Goal: Task Accomplishment & Management: Complete application form

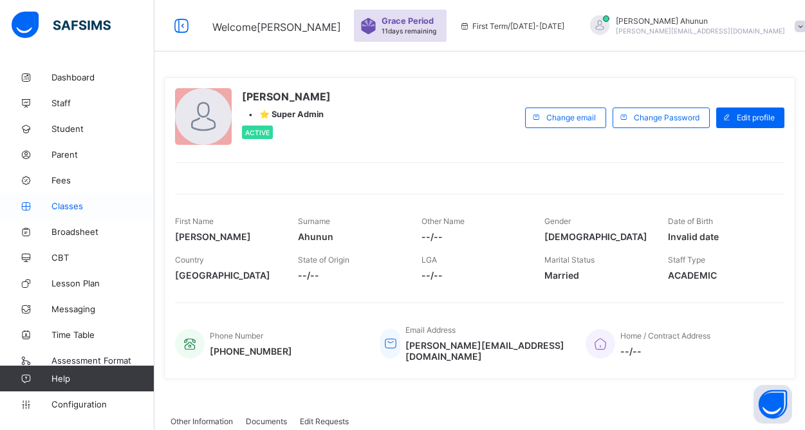
click at [73, 203] on span "Classes" at bounding box center [102, 206] width 103 height 10
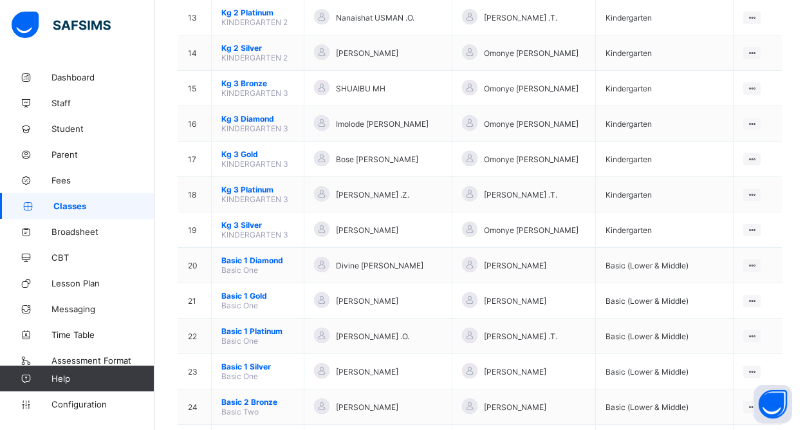
scroll to position [602, 0]
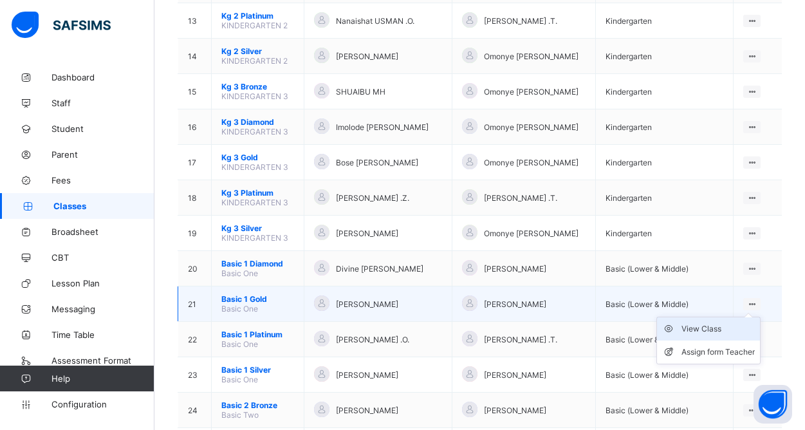
click at [699, 327] on div "View Class" at bounding box center [717, 328] width 73 height 13
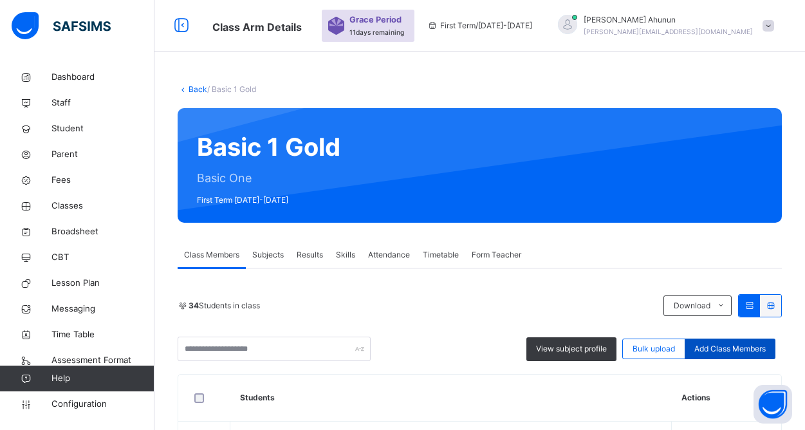
click at [744, 348] on span "Add Class Members" at bounding box center [729, 349] width 71 height 12
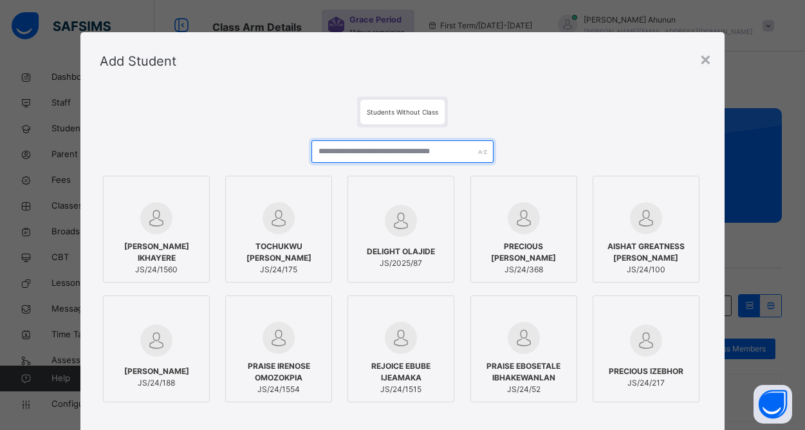
click at [428, 156] on input "text" at bounding box center [401, 151] width 181 height 23
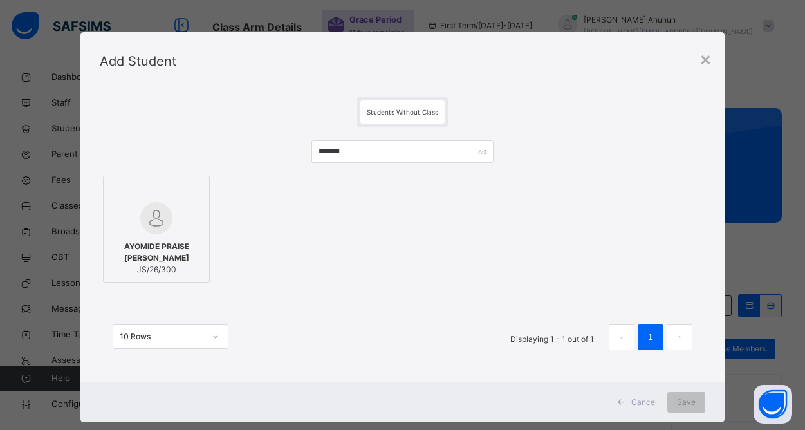
click at [169, 230] on div at bounding box center [156, 218] width 93 height 32
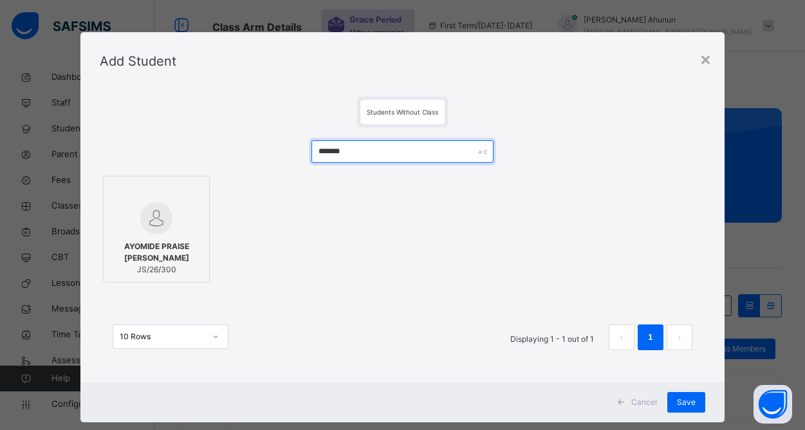
click at [376, 152] on input "*******" at bounding box center [401, 151] width 181 height 23
type input "*"
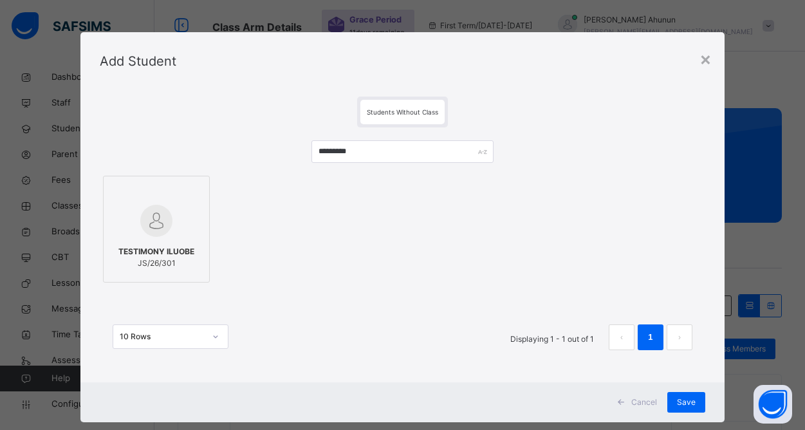
click at [170, 216] on div at bounding box center [156, 220] width 93 height 37
click at [388, 152] on input "*********" at bounding box center [401, 151] width 181 height 23
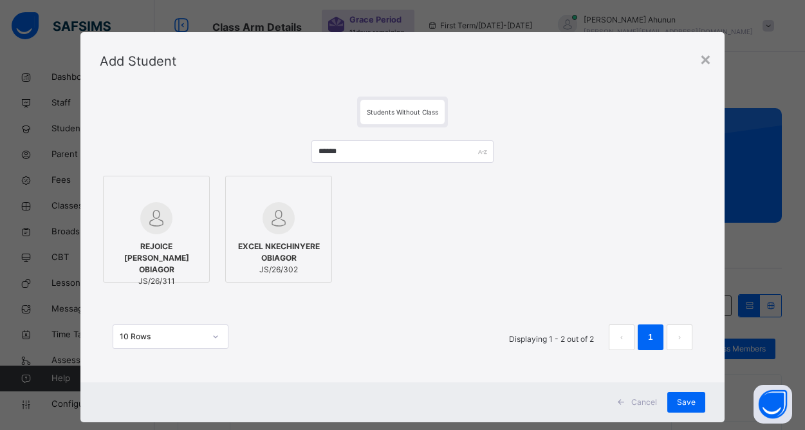
click at [289, 223] on img at bounding box center [278, 218] width 32 height 32
click at [380, 149] on input "******" at bounding box center [401, 151] width 181 height 23
type input "*"
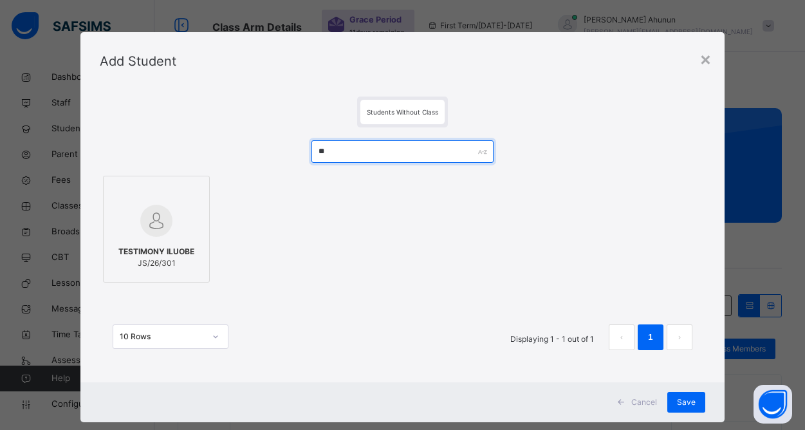
type input "*"
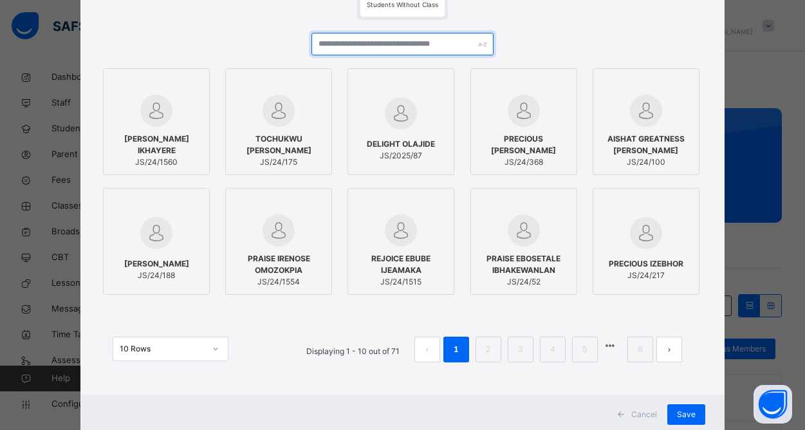
scroll to position [108, 0]
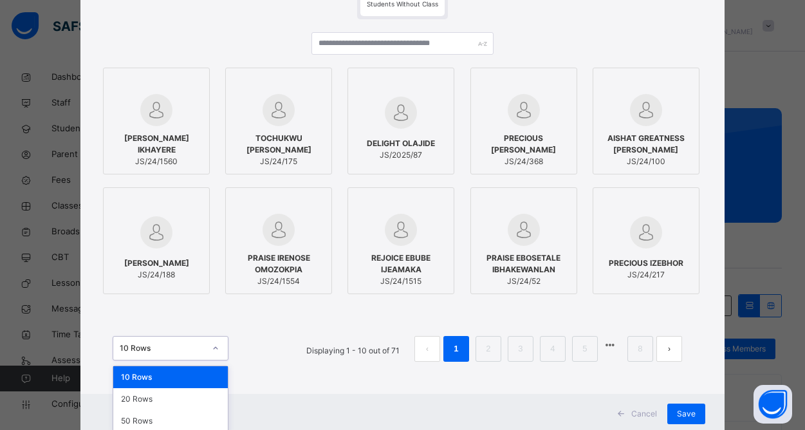
click at [212, 347] on div at bounding box center [216, 348] width 22 height 21
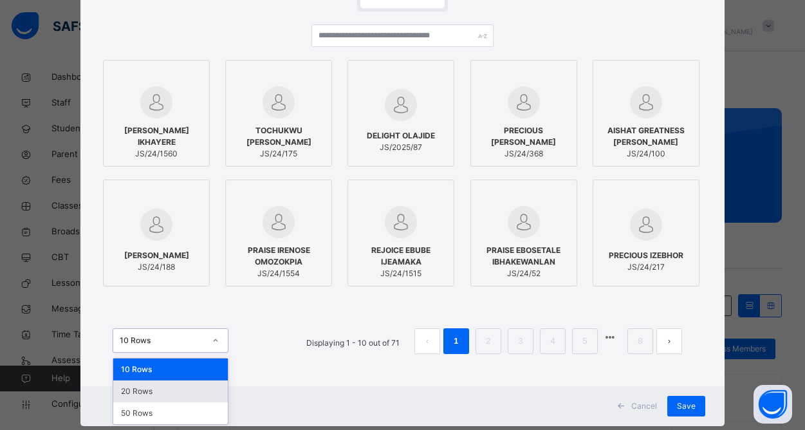
click at [191, 386] on div "20 Rows" at bounding box center [170, 391] width 115 height 22
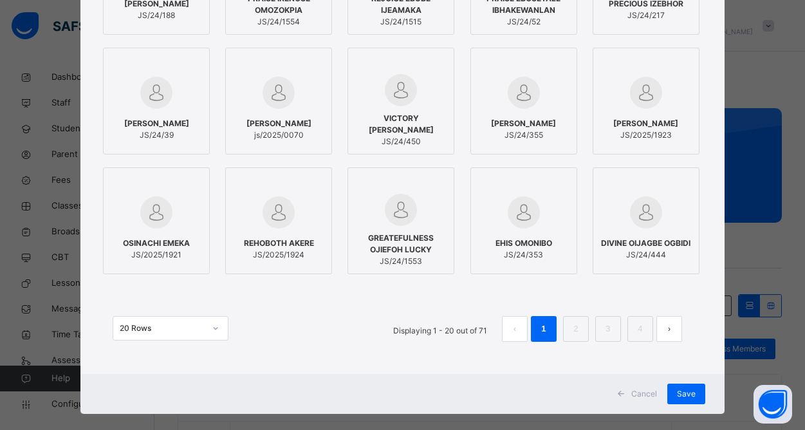
scroll to position [383, 0]
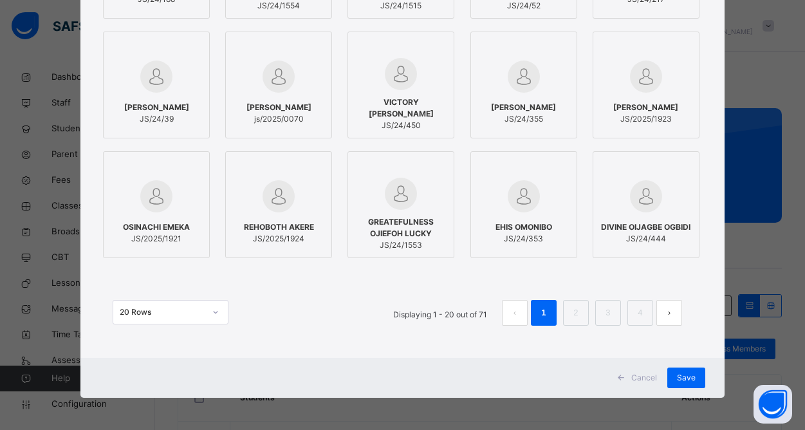
click at [215, 311] on icon at bounding box center [216, 312] width 8 height 13
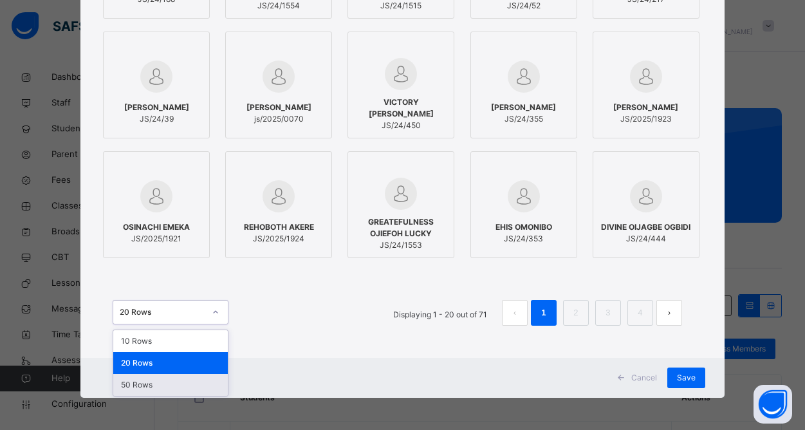
click at [171, 378] on div "50 Rows" at bounding box center [170, 385] width 115 height 22
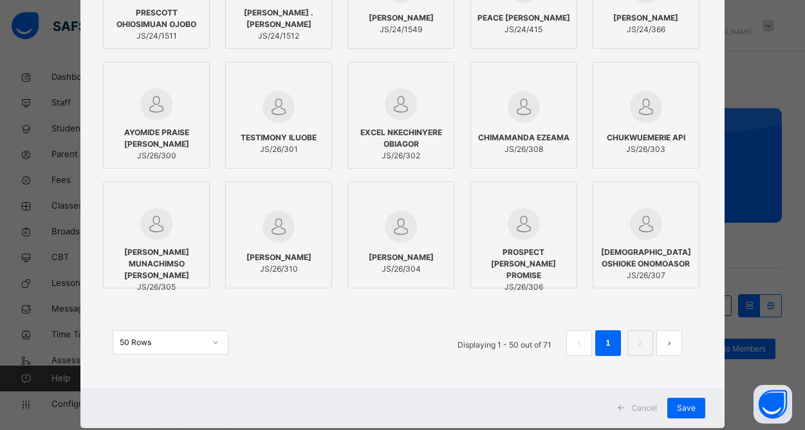
scroll to position [1067, 0]
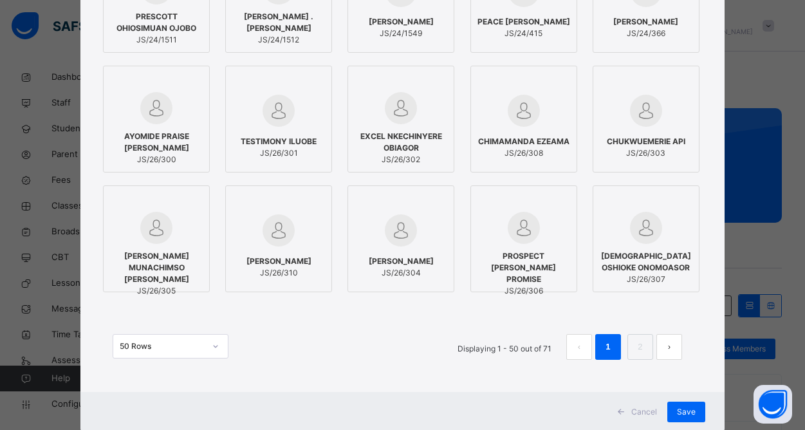
click at [175, 124] on div at bounding box center [156, 108] width 93 height 32
click at [289, 125] on img at bounding box center [278, 111] width 32 height 32
click at [374, 125] on div "EXCEL NKECHINYERE OBIAGOR JS/26/302" at bounding box center [400, 148] width 93 height 48
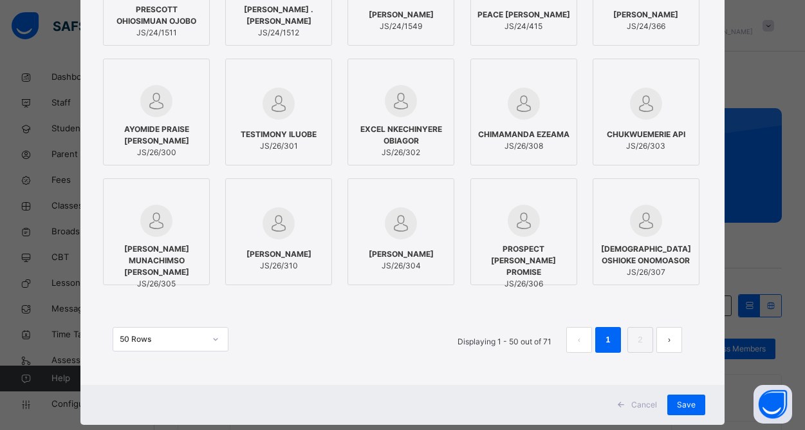
scroll to position [1101, 0]
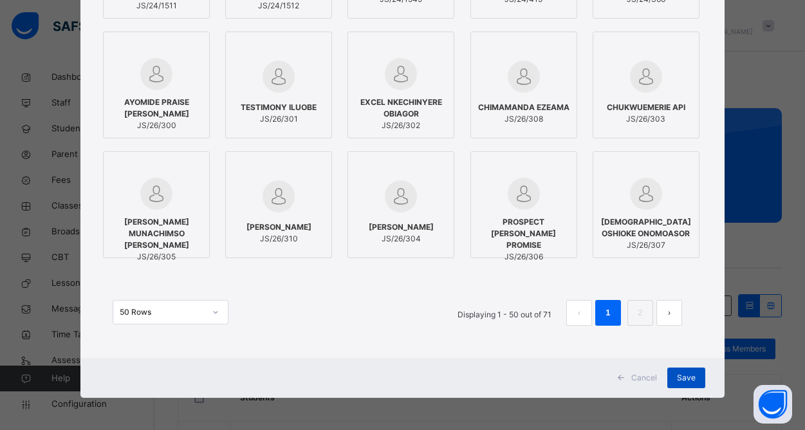
click at [690, 376] on span "Save" at bounding box center [686, 378] width 19 height 12
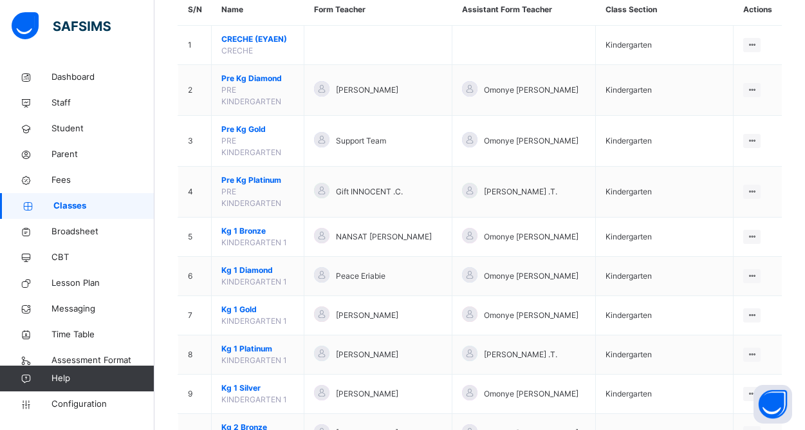
scroll to position [129, 0]
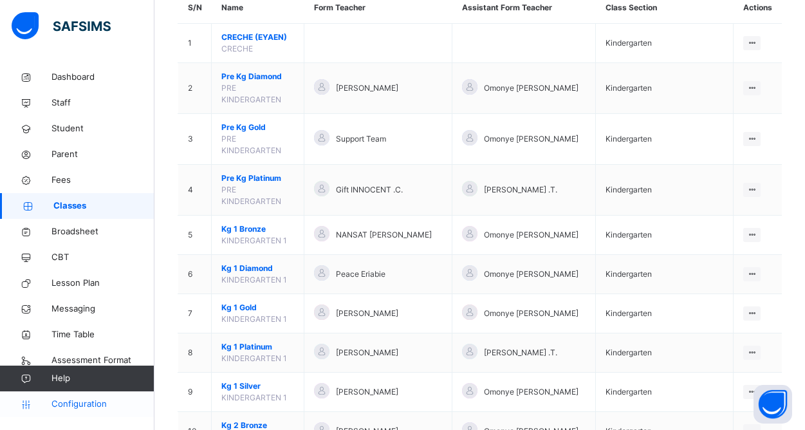
click at [77, 399] on span "Configuration" at bounding box center [102, 404] width 102 height 13
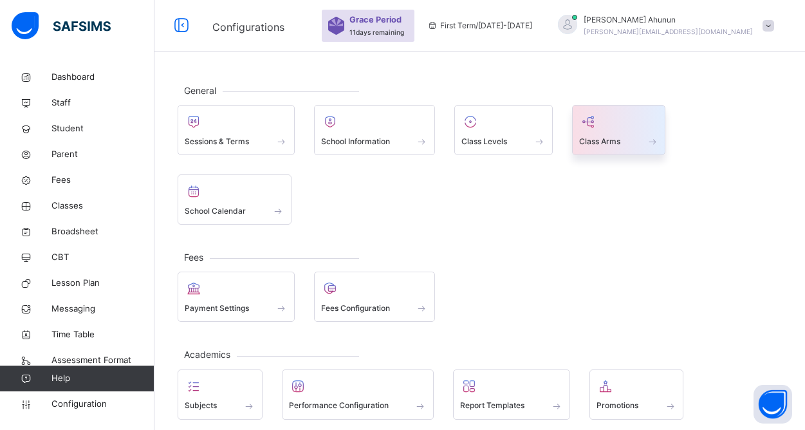
click at [610, 131] on span at bounding box center [619, 132] width 80 height 3
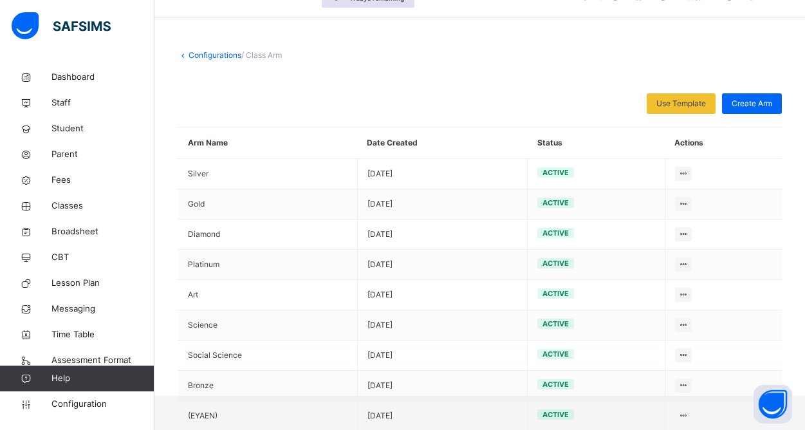
scroll to position [35, 0]
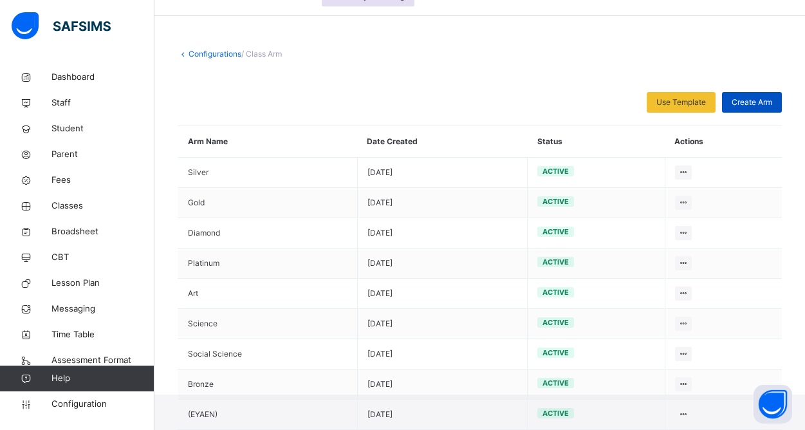
click at [760, 102] on span "Create Arm" at bounding box center [751, 102] width 41 height 12
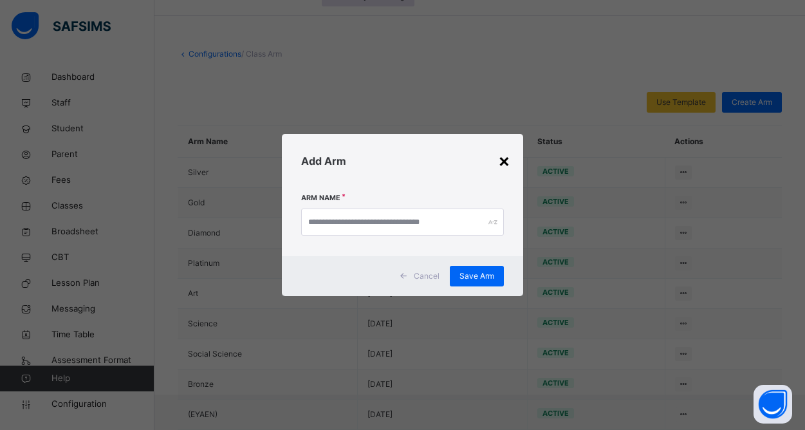
click at [506, 156] on div "×" at bounding box center [504, 160] width 12 height 27
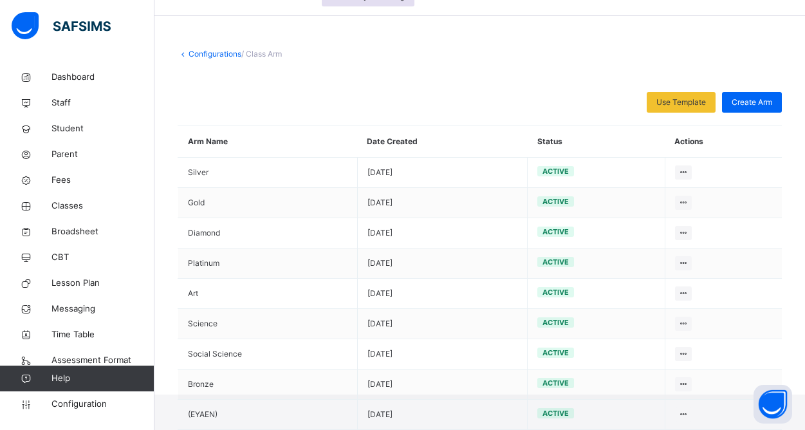
scroll to position [0, 0]
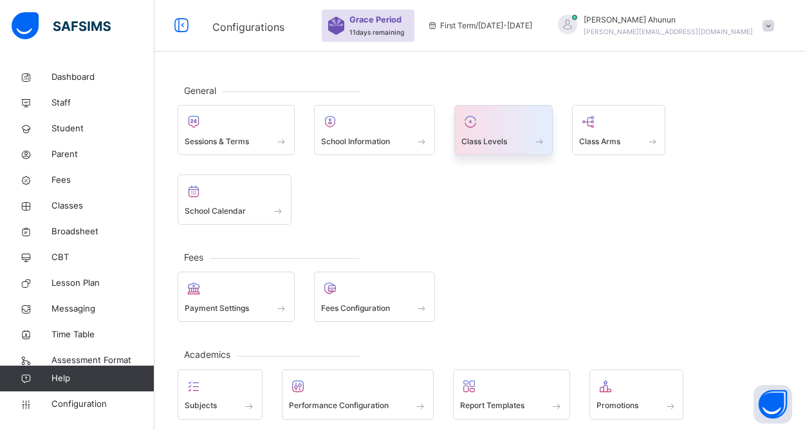
click at [492, 123] on div at bounding box center [503, 121] width 84 height 19
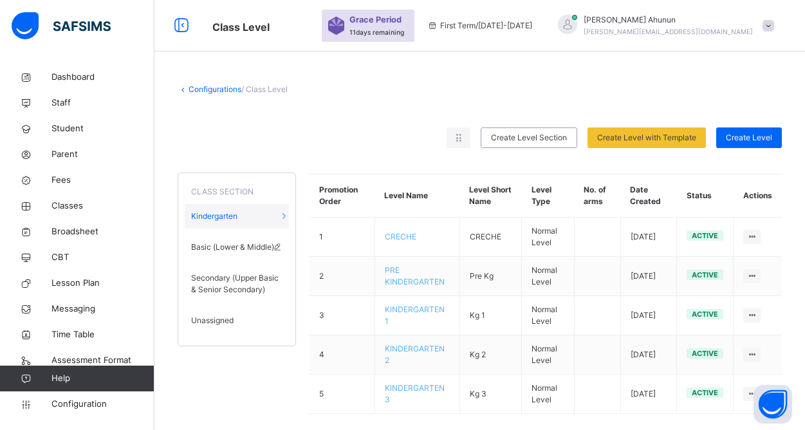
click at [225, 242] on span "Basic (Lower & Middle)" at bounding box center [232, 247] width 83 height 12
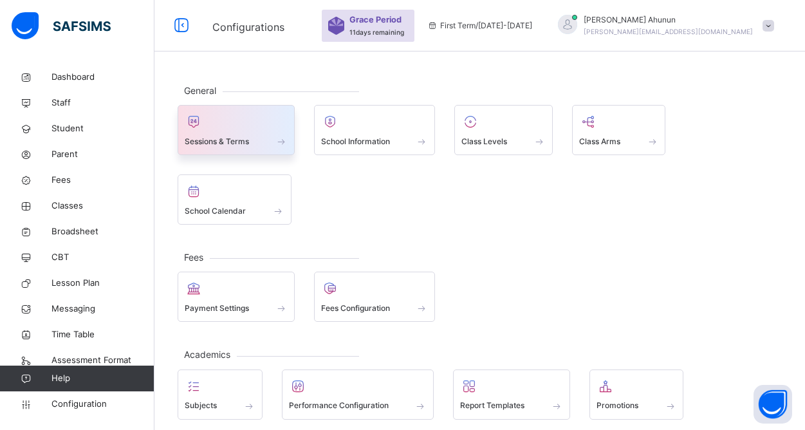
click at [227, 127] on div at bounding box center [236, 121] width 103 height 19
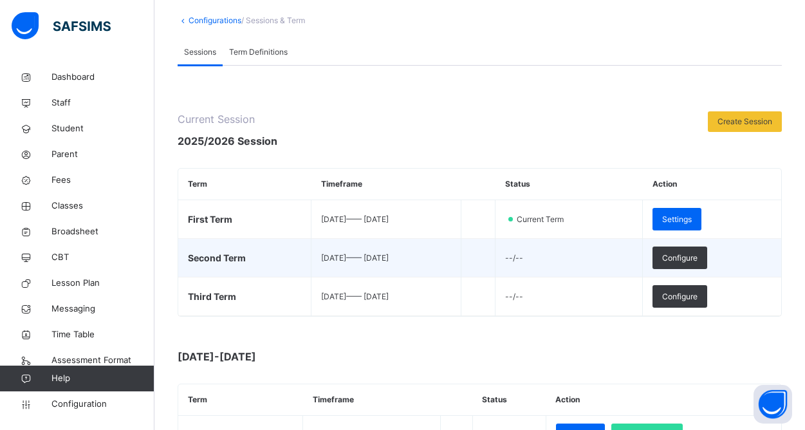
scroll to position [59, 0]
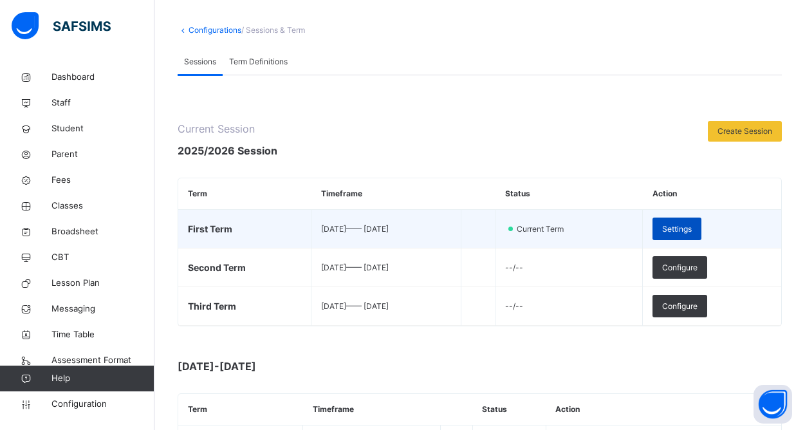
click at [682, 228] on span "Settings" at bounding box center [677, 229] width 30 height 12
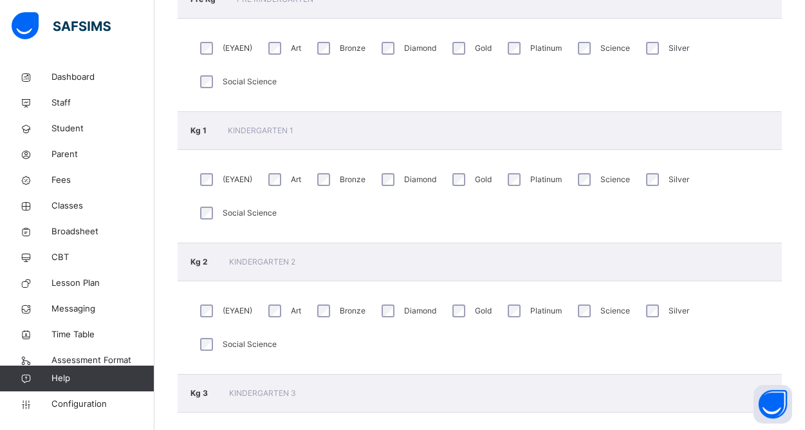
scroll to position [375, 0]
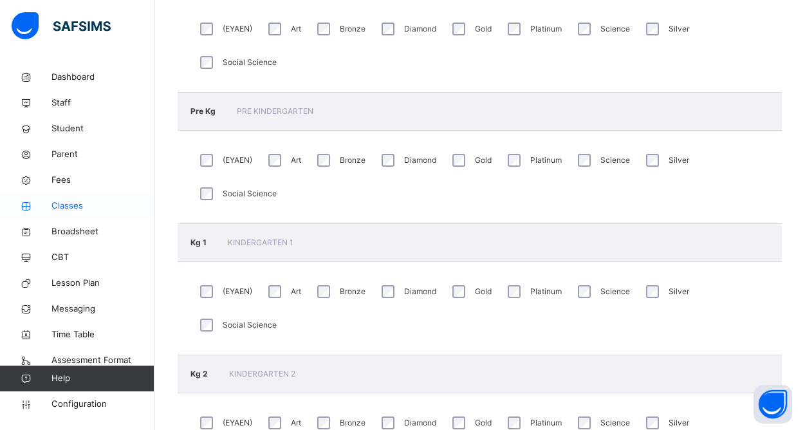
click at [79, 203] on span "Classes" at bounding box center [102, 205] width 103 height 13
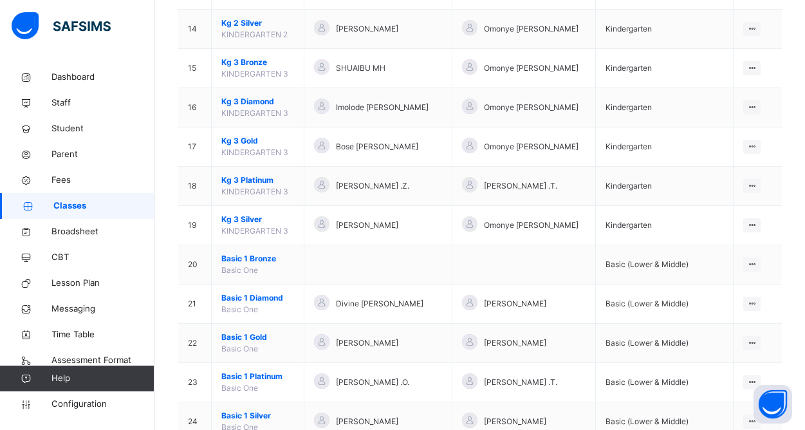
scroll to position [693, 0]
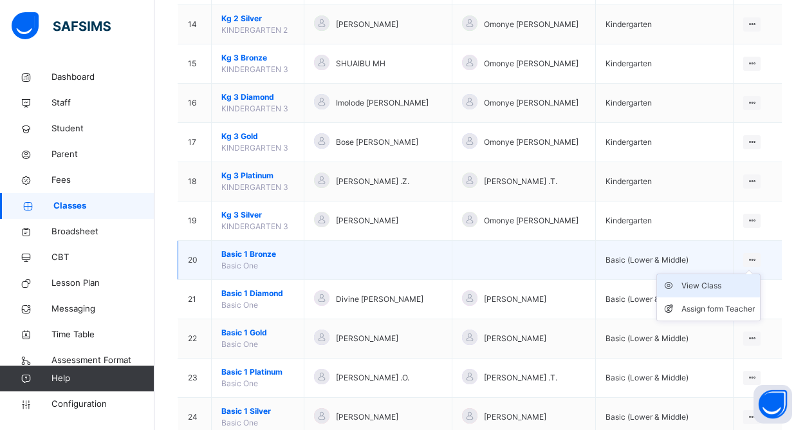
click at [721, 282] on div "View Class" at bounding box center [717, 285] width 73 height 13
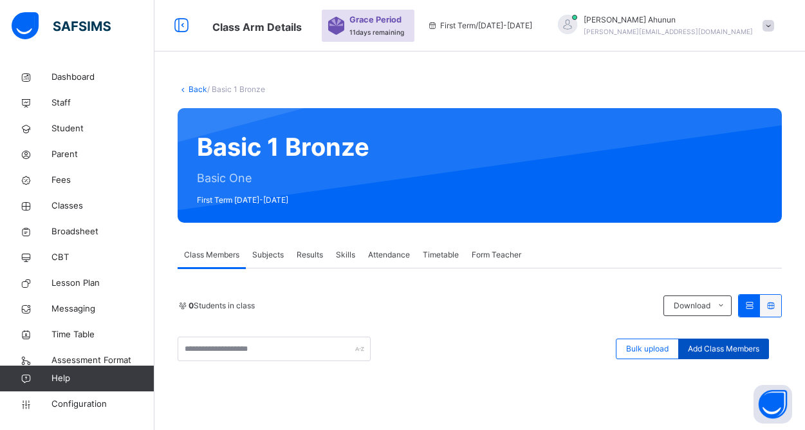
click at [722, 347] on span "Add Class Members" at bounding box center [723, 349] width 71 height 12
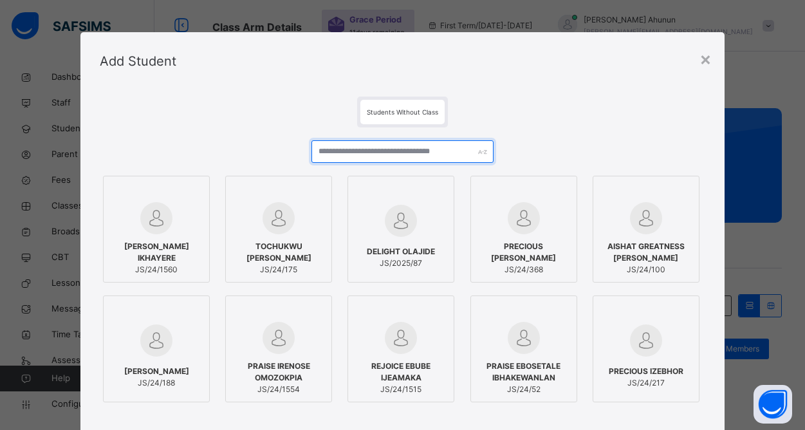
click at [372, 147] on input "text" at bounding box center [401, 151] width 181 height 23
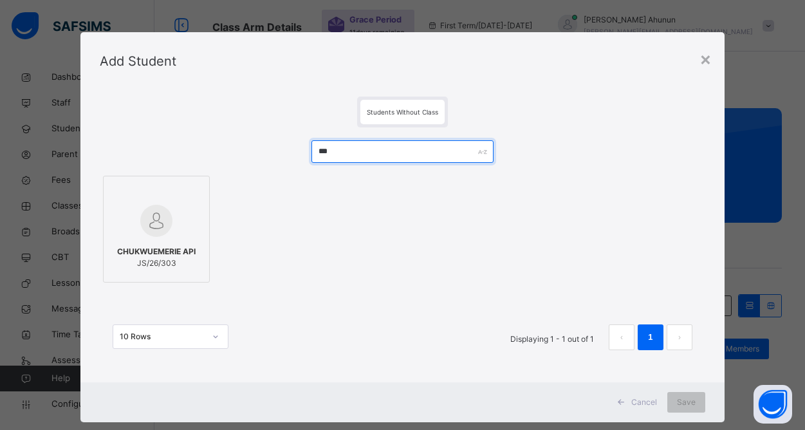
type input "***"
click at [152, 223] on img at bounding box center [156, 221] width 32 height 32
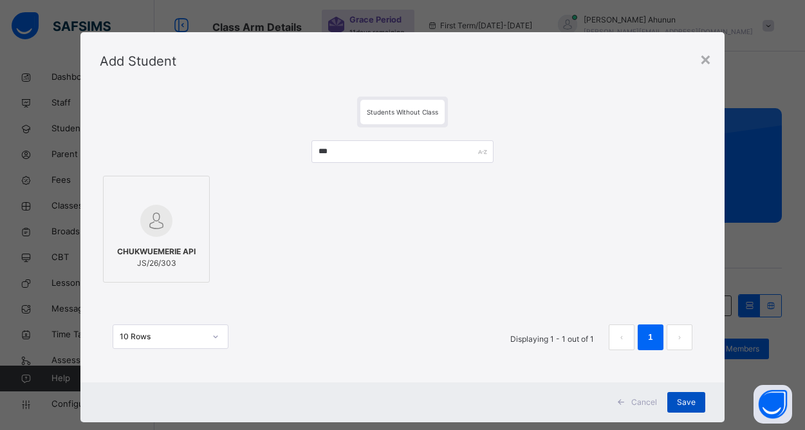
click at [682, 396] on span "Save" at bounding box center [686, 402] width 19 height 12
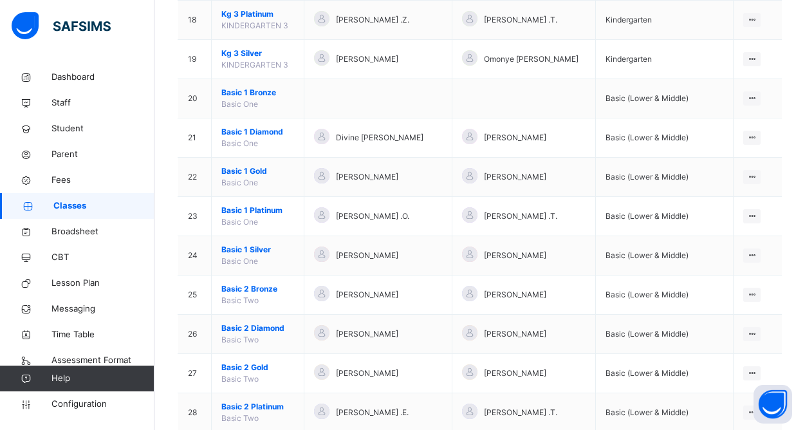
scroll to position [858, 0]
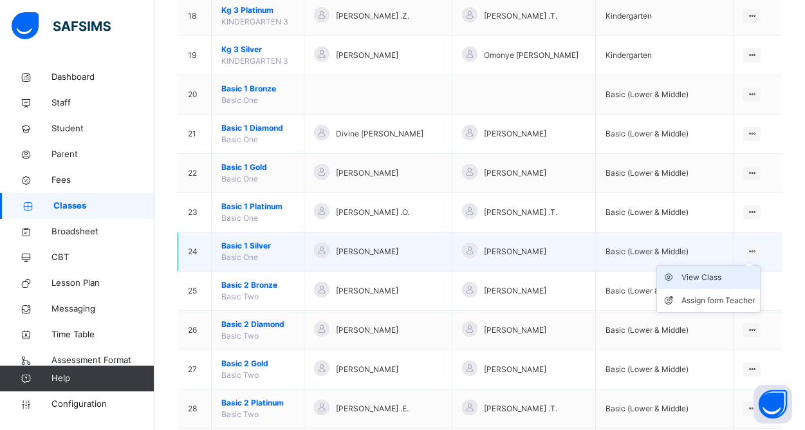
click at [721, 277] on div "View Class" at bounding box center [717, 277] width 73 height 13
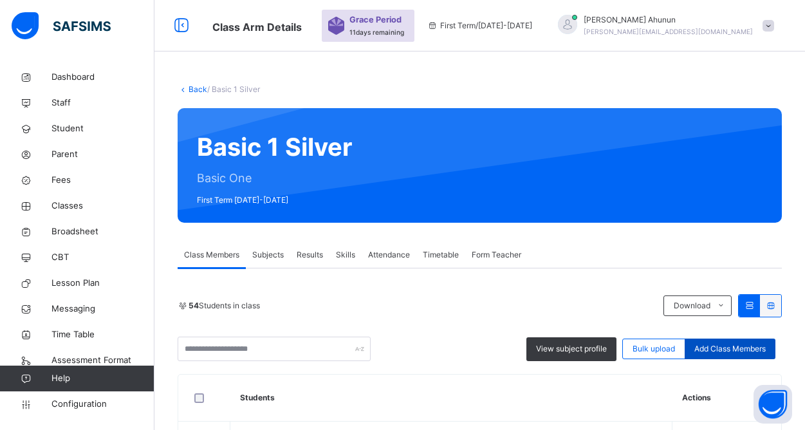
click at [740, 347] on span "Add Class Members" at bounding box center [729, 349] width 71 height 12
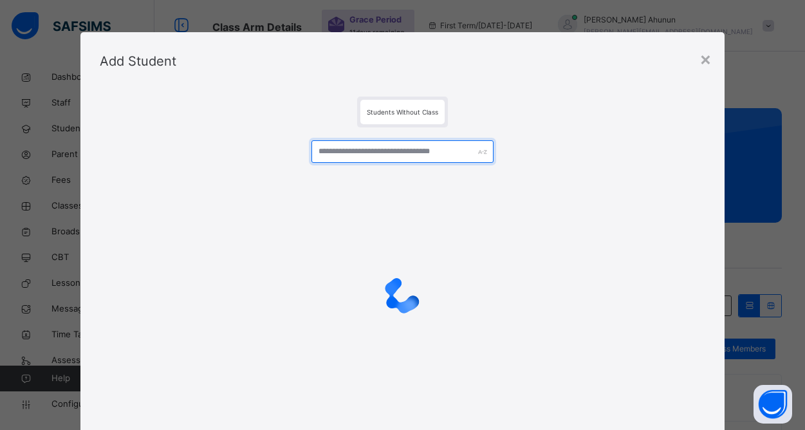
click at [393, 153] on input "text" at bounding box center [401, 151] width 181 height 23
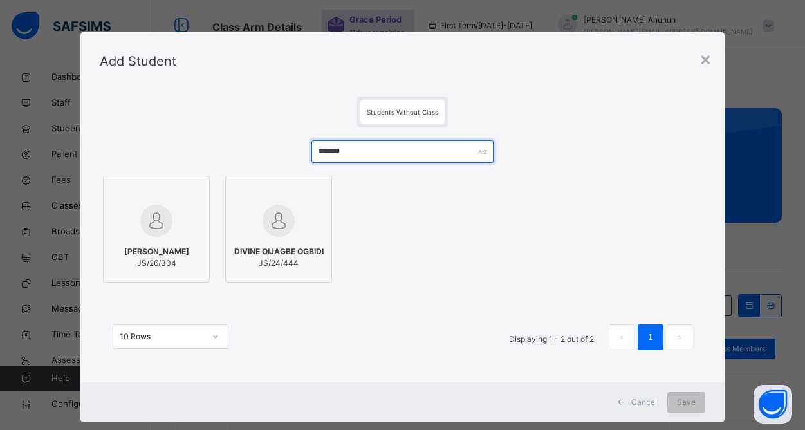
type input "*******"
click at [161, 238] on div at bounding box center [156, 220] width 93 height 37
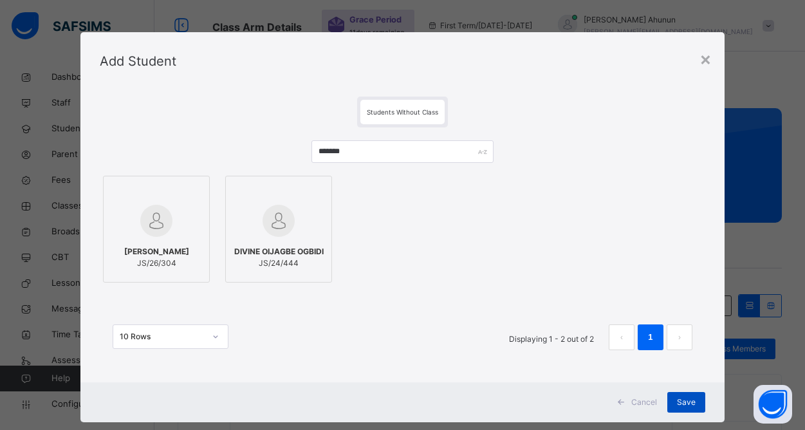
click at [677, 397] on span "Save" at bounding box center [686, 402] width 19 height 12
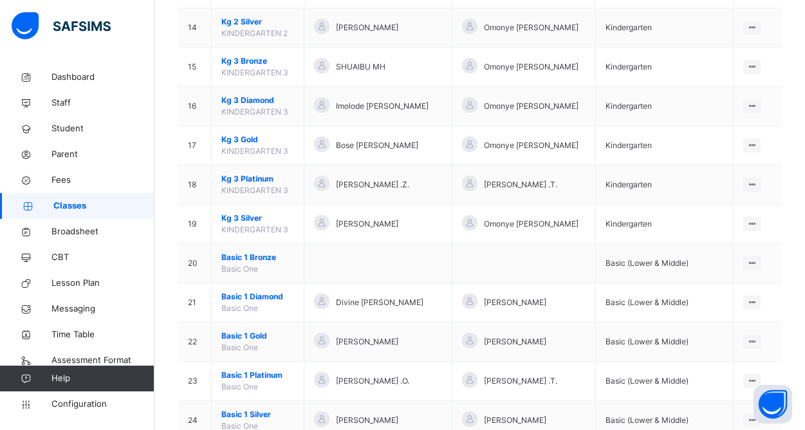
scroll to position [695, 0]
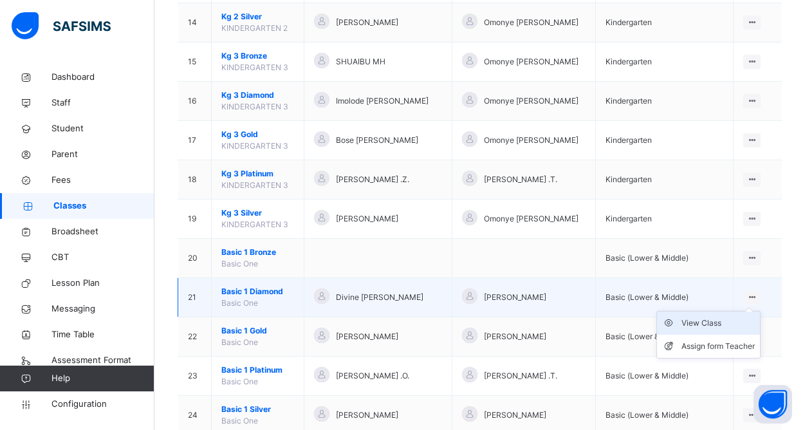
click at [712, 320] on div "View Class" at bounding box center [717, 323] width 73 height 13
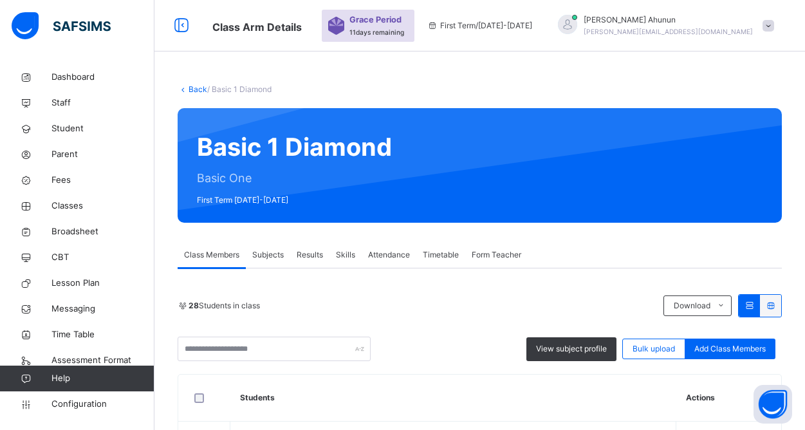
scroll to position [46, 0]
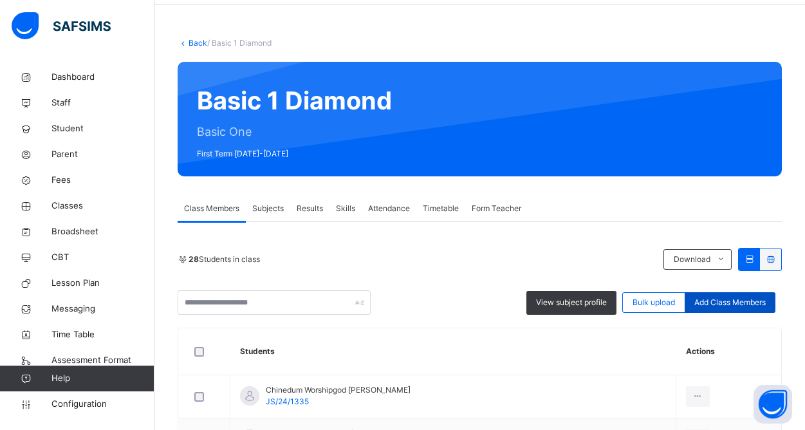
click at [733, 302] on span "Add Class Members" at bounding box center [729, 303] width 71 height 12
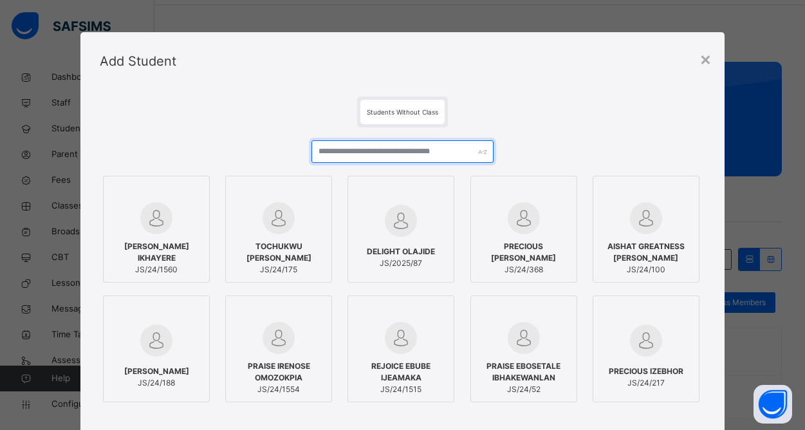
click at [391, 152] on input "text" at bounding box center [401, 151] width 181 height 23
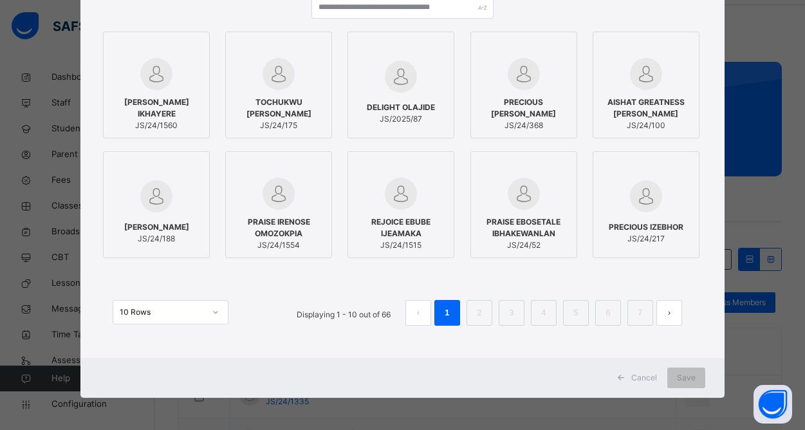
click at [228, 310] on div "10 Rows Displaying 1 - 10 out of 66 1 2 3 4 5 6 7" at bounding box center [403, 313] width 580 height 26
click at [213, 313] on icon at bounding box center [216, 312] width 8 height 13
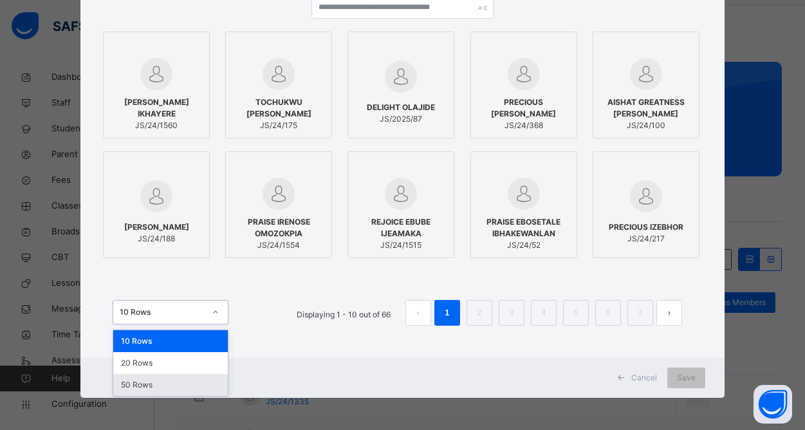
click at [145, 384] on div "50 Rows" at bounding box center [170, 385] width 115 height 22
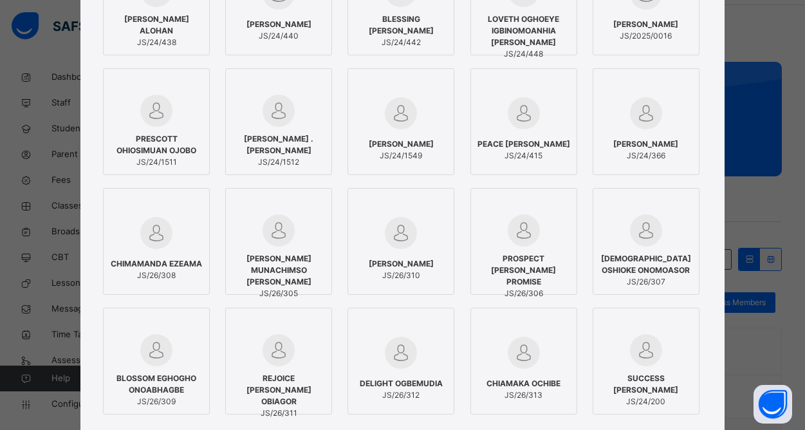
scroll to position [948, 0]
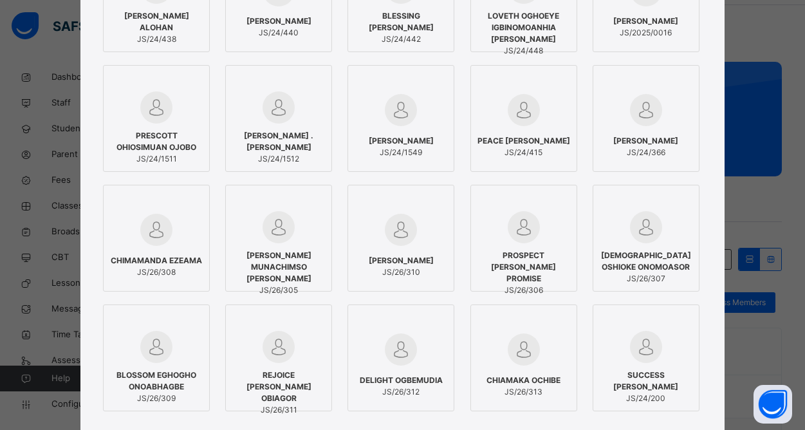
click at [281, 254] on span "[PERSON_NAME] MUNACHIMSO [PERSON_NAME]" at bounding box center [278, 267] width 93 height 35
click at [502, 243] on div "PROSPECT [PERSON_NAME] PROMISE JS/26/306" at bounding box center [523, 272] width 93 height 59
click at [653, 234] on img at bounding box center [646, 227] width 32 height 32
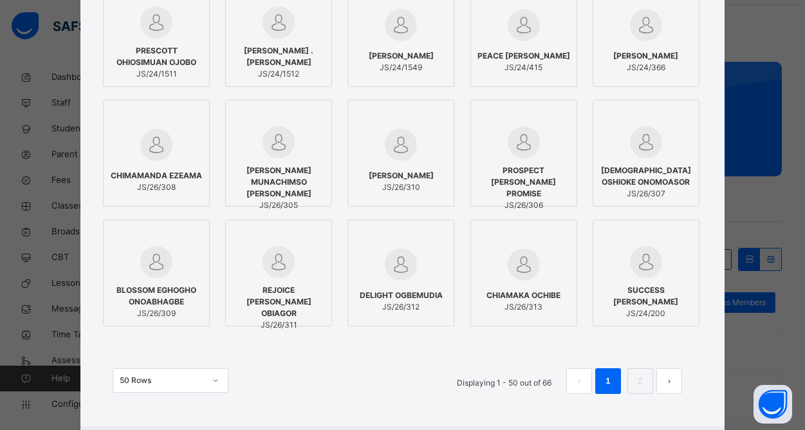
scroll to position [1036, 0]
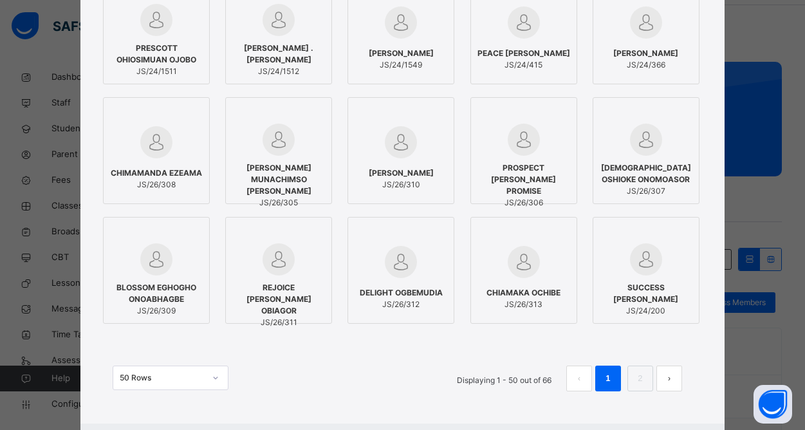
click at [145, 142] on img at bounding box center [156, 142] width 32 height 32
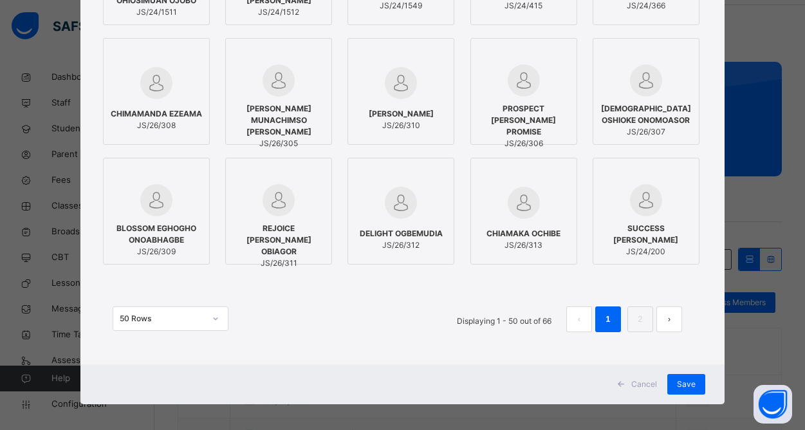
scroll to position [1101, 0]
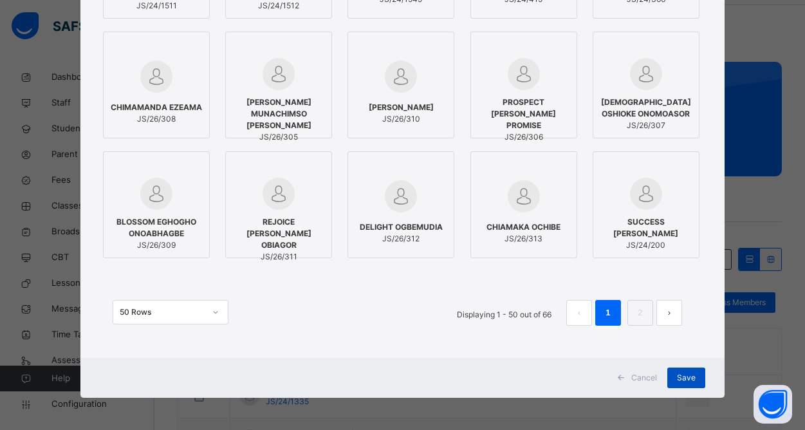
click at [685, 379] on span "Save" at bounding box center [686, 378] width 19 height 12
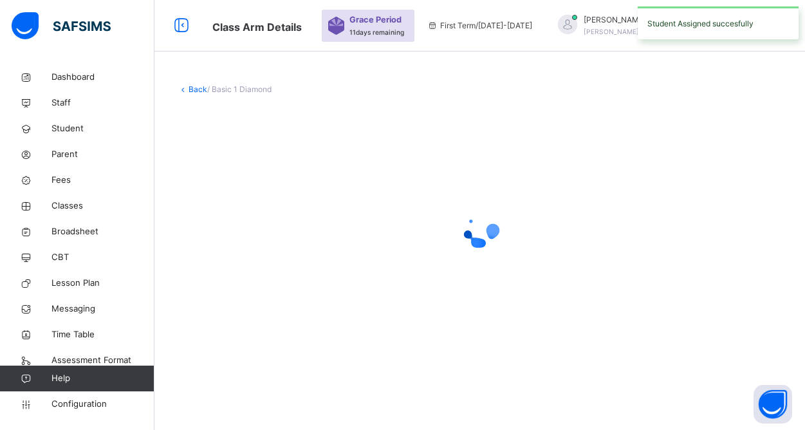
scroll to position [0, 0]
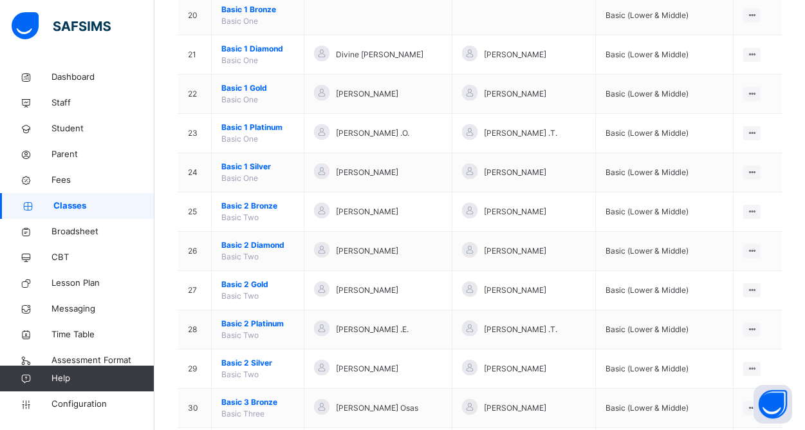
scroll to position [941, 0]
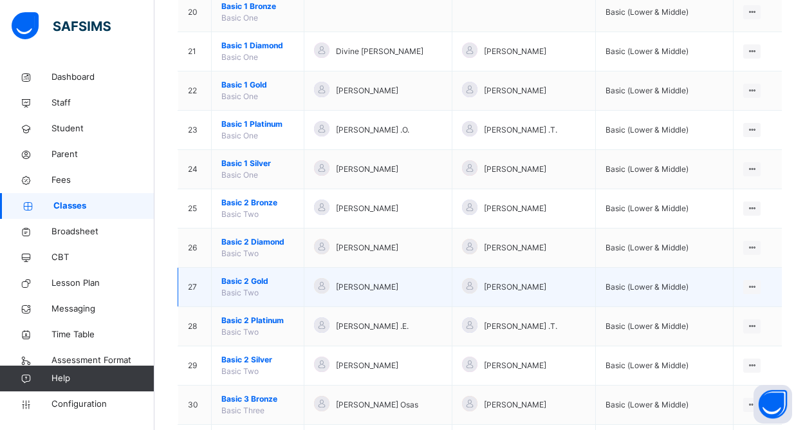
click at [249, 280] on span "Basic 2 Gold" at bounding box center [257, 281] width 73 height 12
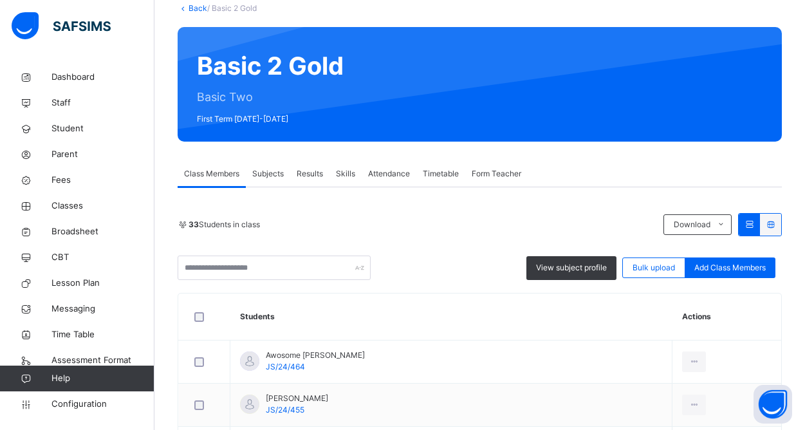
scroll to position [83, 0]
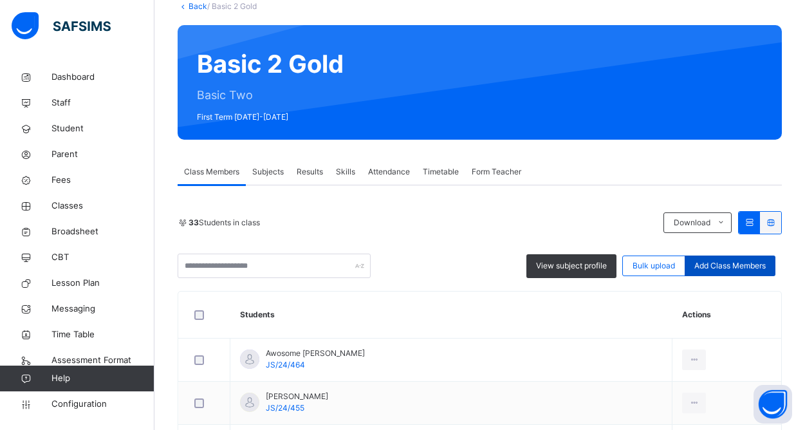
click at [721, 271] on div "Add Class Members" at bounding box center [730, 265] width 91 height 21
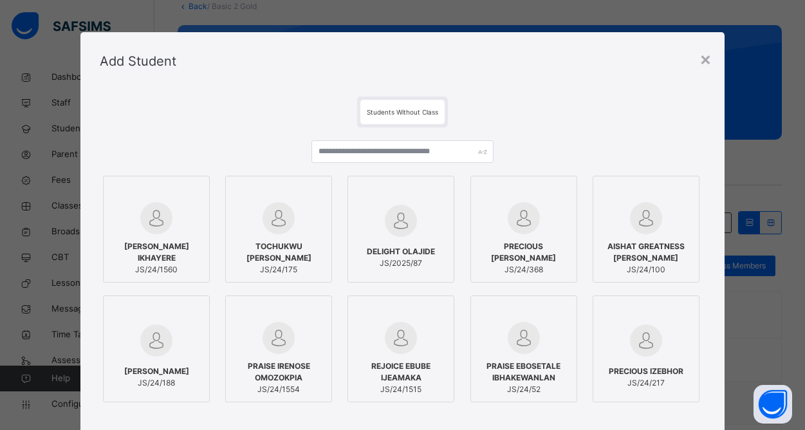
scroll to position [144, 0]
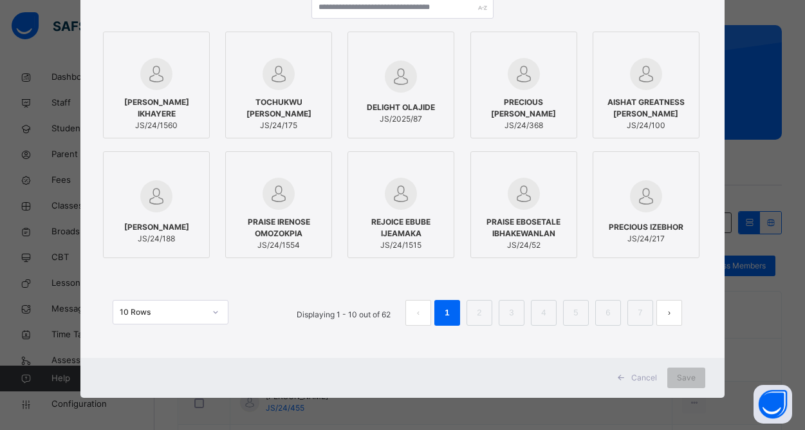
click at [212, 311] on icon at bounding box center [216, 312] width 8 height 13
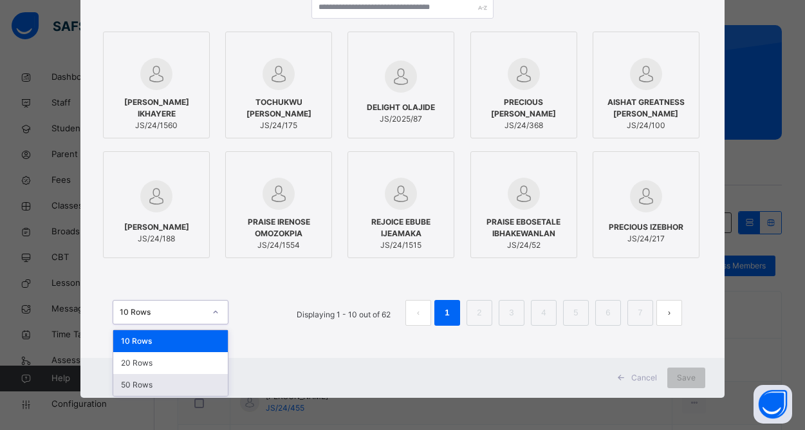
click at [137, 392] on div "50 Rows" at bounding box center [170, 385] width 115 height 22
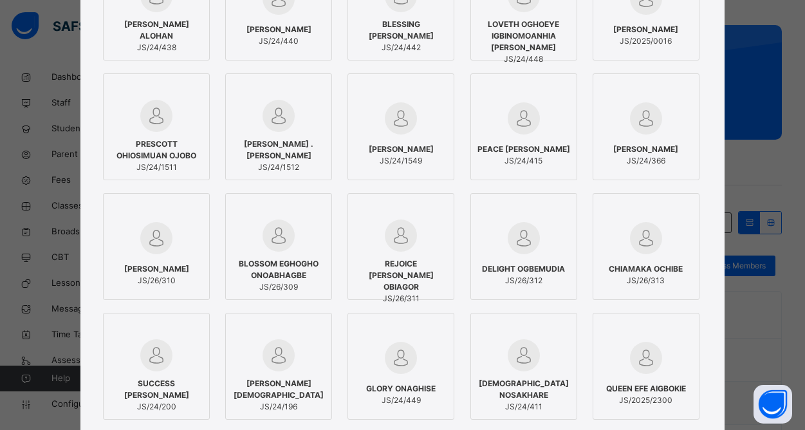
scroll to position [942, 0]
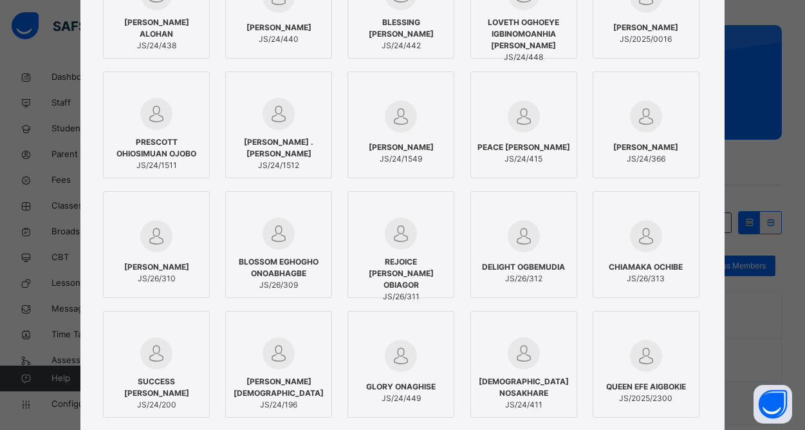
click at [293, 262] on span "BLOSSOM EGHOGHO ONOABHAGBE" at bounding box center [278, 267] width 93 height 23
click at [162, 237] on img at bounding box center [156, 236] width 32 height 32
click at [391, 230] on img at bounding box center [401, 233] width 32 height 32
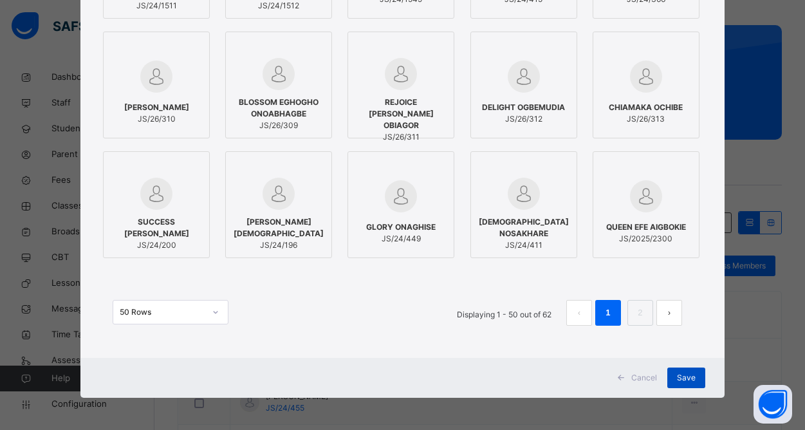
click at [690, 373] on span "Save" at bounding box center [686, 378] width 19 height 12
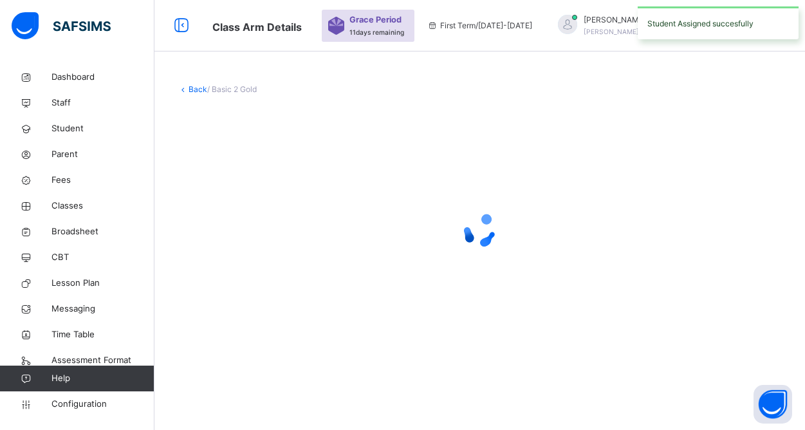
scroll to position [0, 0]
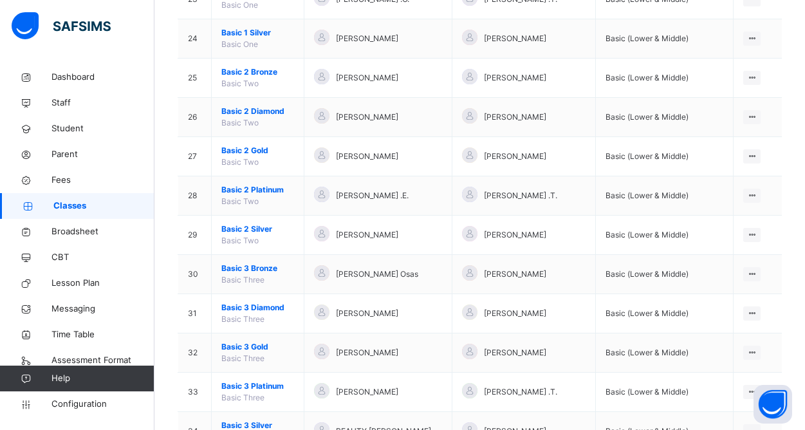
scroll to position [1072, 0]
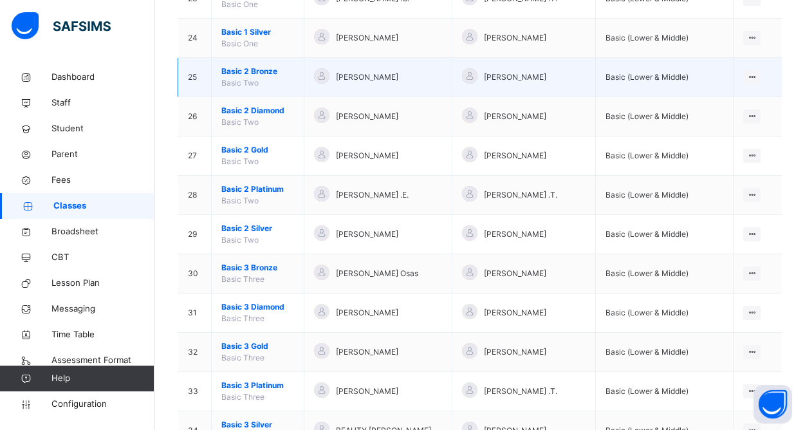
click at [261, 70] on span "Basic 2 Bronze" at bounding box center [257, 72] width 73 height 12
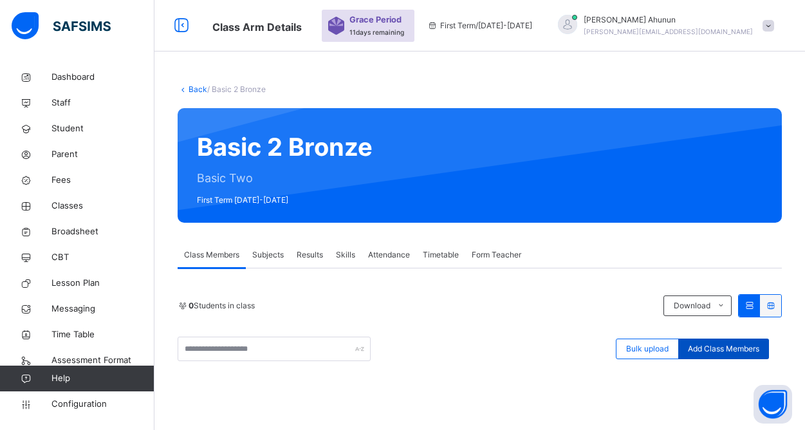
click at [699, 345] on span "Add Class Members" at bounding box center [723, 349] width 71 height 12
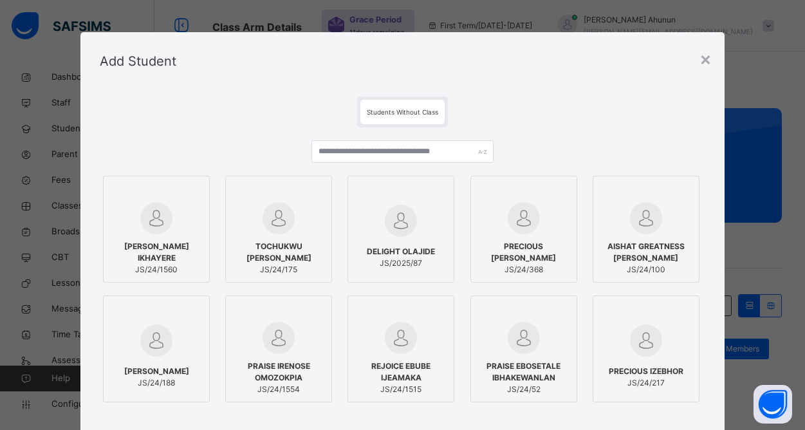
scroll to position [144, 0]
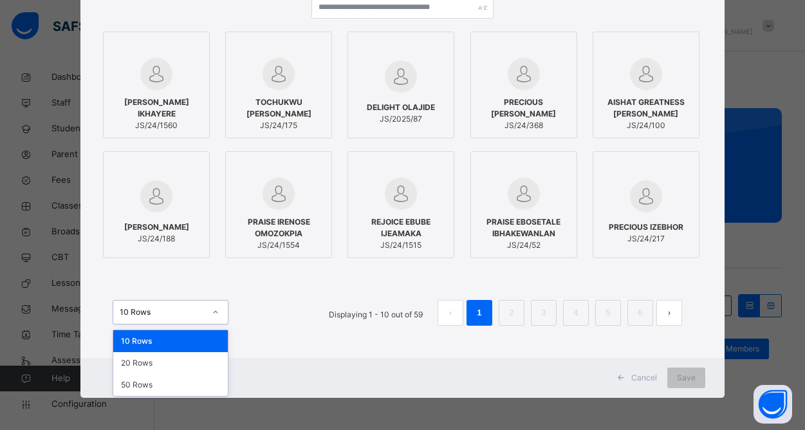
click at [176, 305] on div "10 Rows" at bounding box center [158, 312] width 90 height 14
click at [156, 386] on div "50 Rows" at bounding box center [170, 385] width 115 height 22
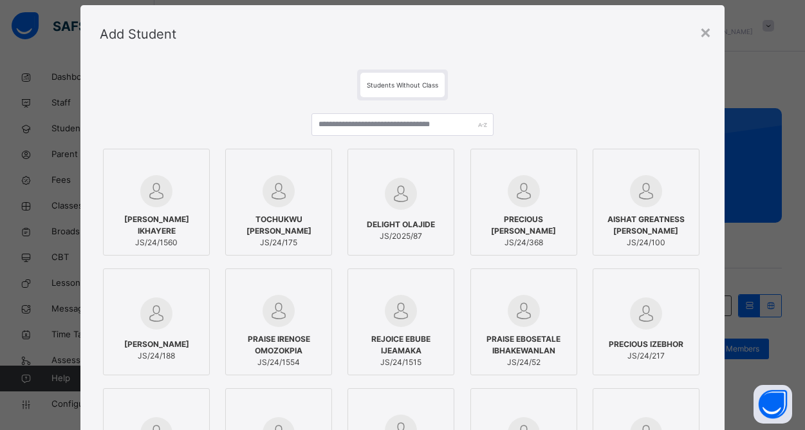
scroll to position [0, 0]
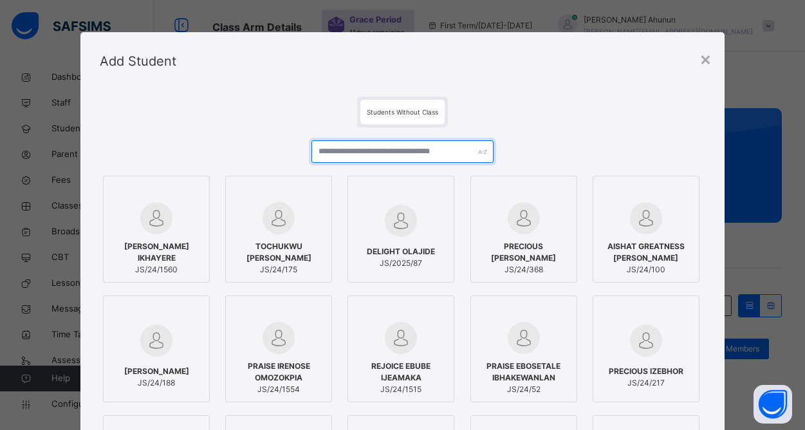
click at [403, 151] on input "text" at bounding box center [401, 151] width 181 height 23
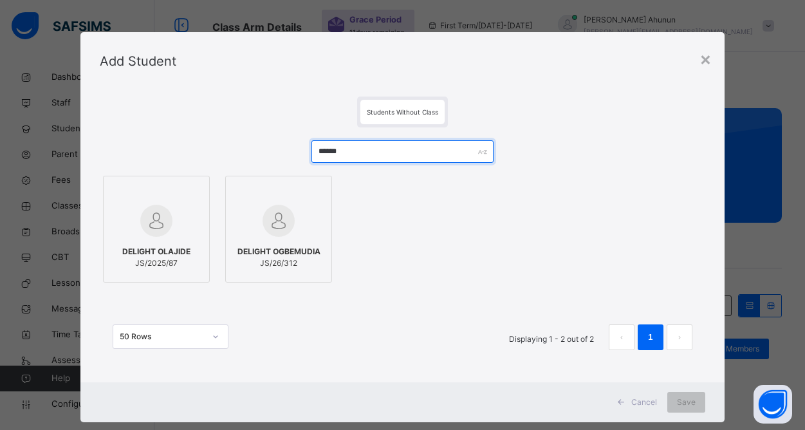
type input "******"
click at [282, 225] on img at bounding box center [278, 221] width 32 height 32
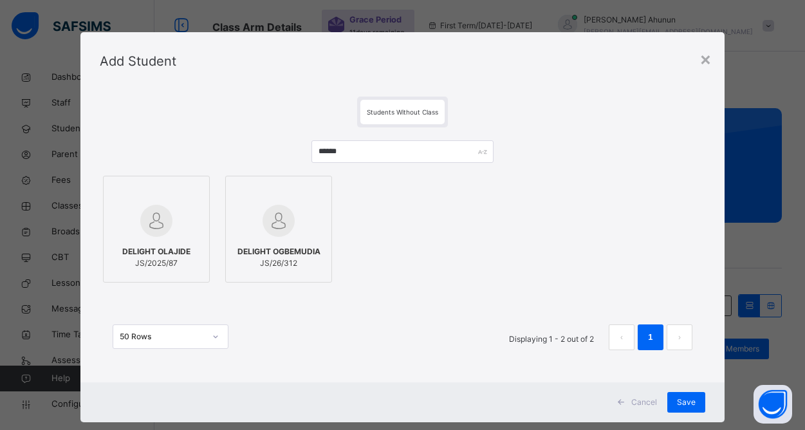
scroll to position [24, 0]
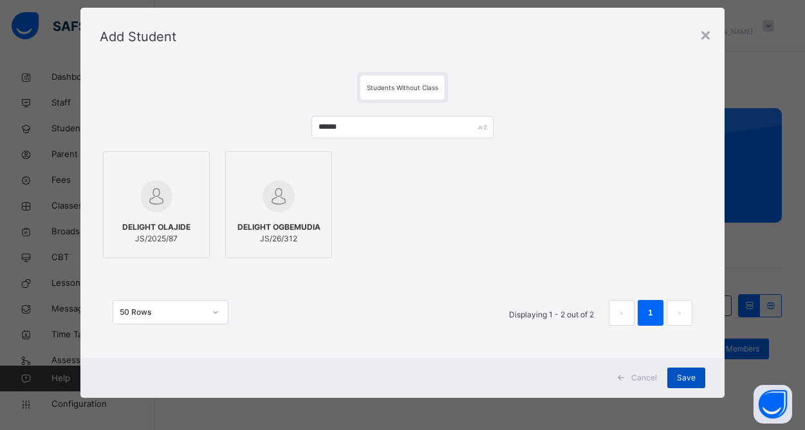
click at [686, 383] on div "Save" at bounding box center [686, 377] width 38 height 21
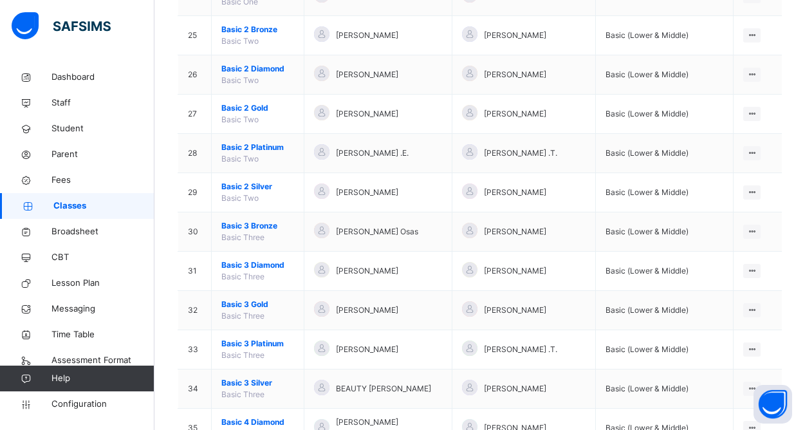
scroll to position [1112, 0]
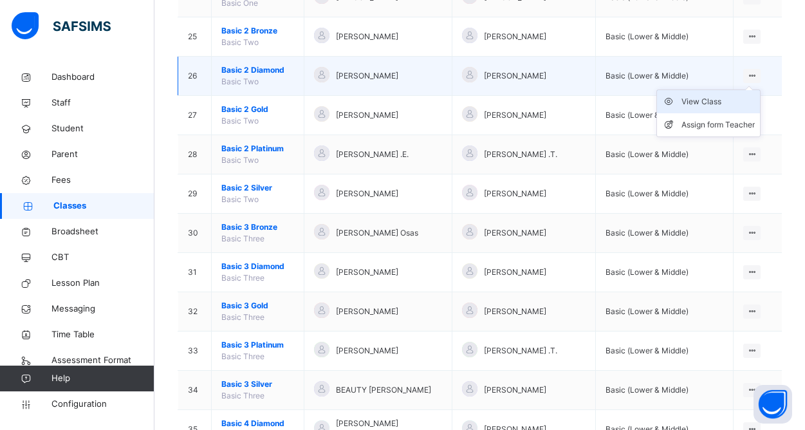
click at [726, 99] on div "View Class" at bounding box center [717, 101] width 73 height 13
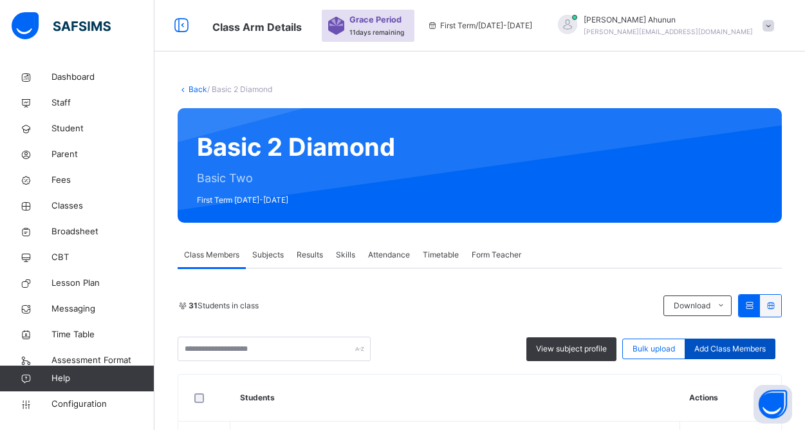
click at [750, 348] on span "Add Class Members" at bounding box center [729, 349] width 71 height 12
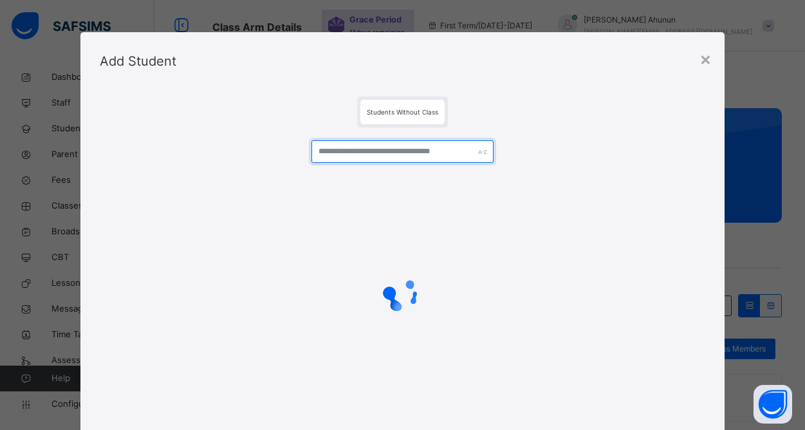
click at [335, 157] on input "text" at bounding box center [401, 151] width 181 height 23
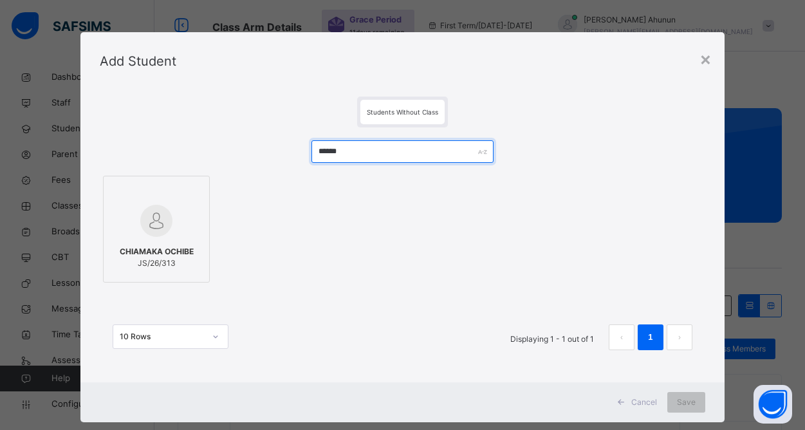
type input "******"
click at [165, 246] on span "CHIAMAKA OCHIBE" at bounding box center [157, 252] width 74 height 12
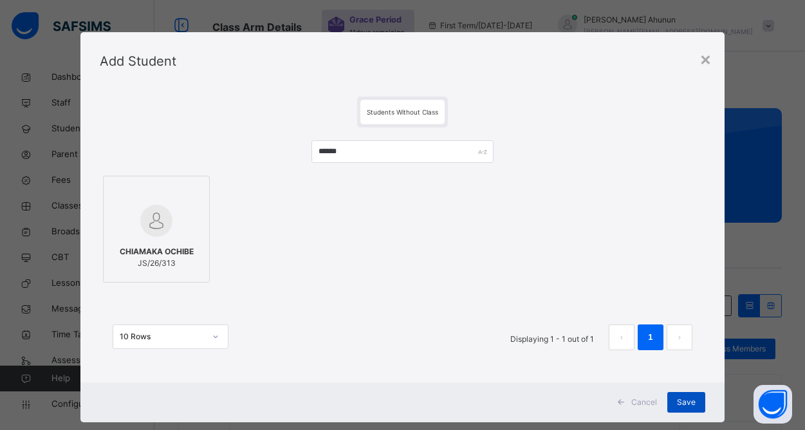
click at [677, 399] on span "Save" at bounding box center [686, 402] width 19 height 12
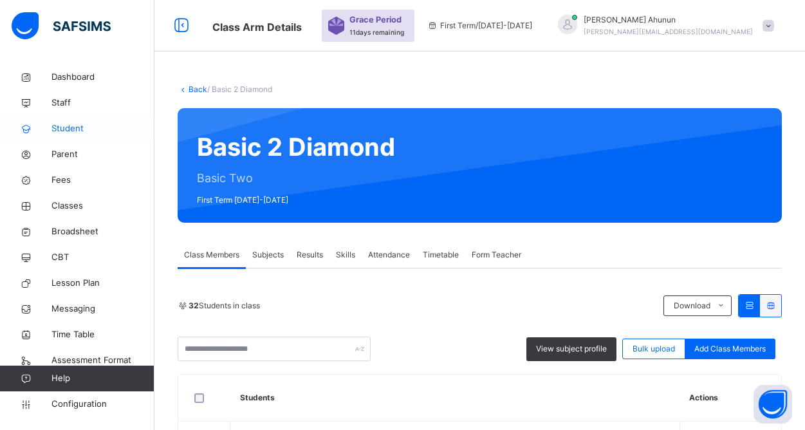
click at [73, 125] on span "Student" at bounding box center [102, 128] width 103 height 13
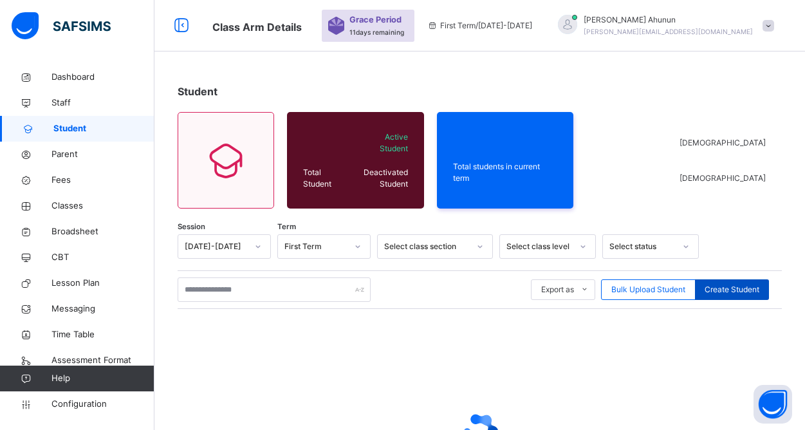
click at [739, 289] on span "Create Student" at bounding box center [731, 290] width 55 height 12
select select "**"
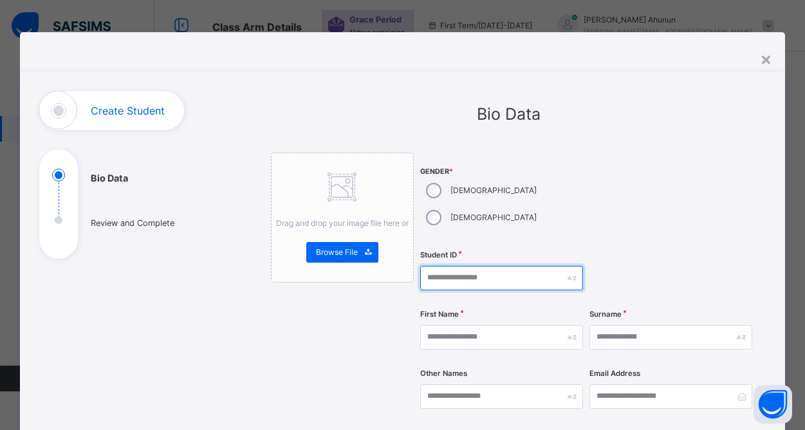
click at [470, 266] on input "text" at bounding box center [501, 278] width 163 height 24
type input "*"
type input "********"
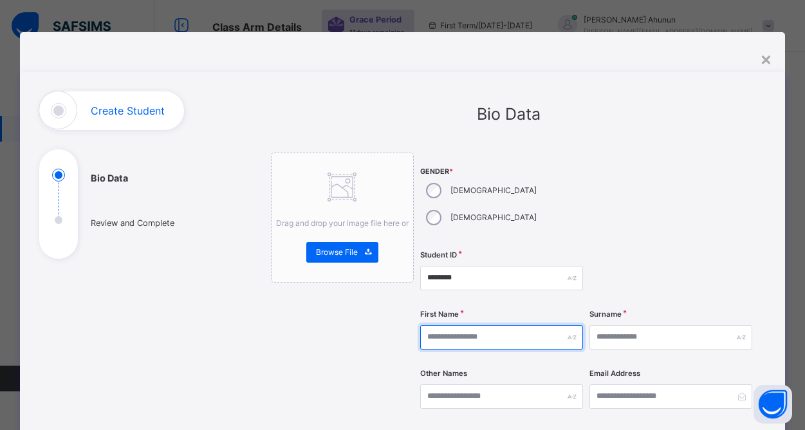
click at [531, 325] on input "text" at bounding box center [501, 337] width 163 height 24
type input "******"
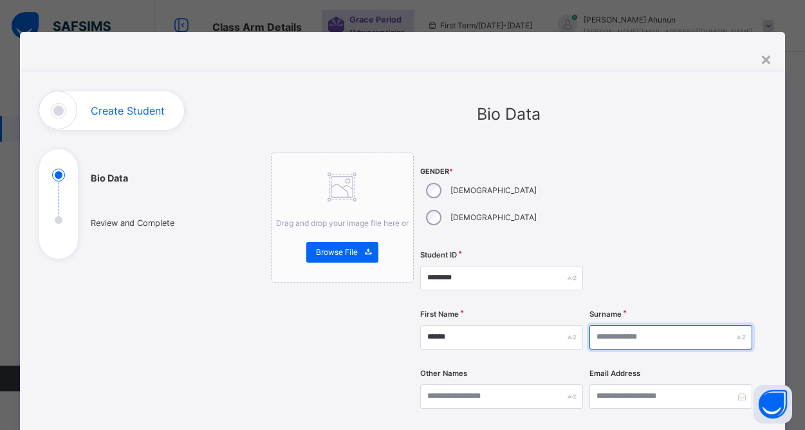
click at [630, 325] on input "text" at bounding box center [670, 337] width 163 height 24
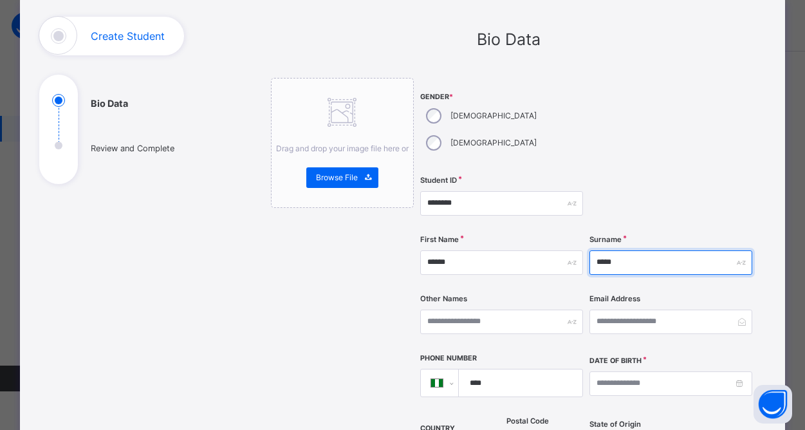
scroll to position [82, 0]
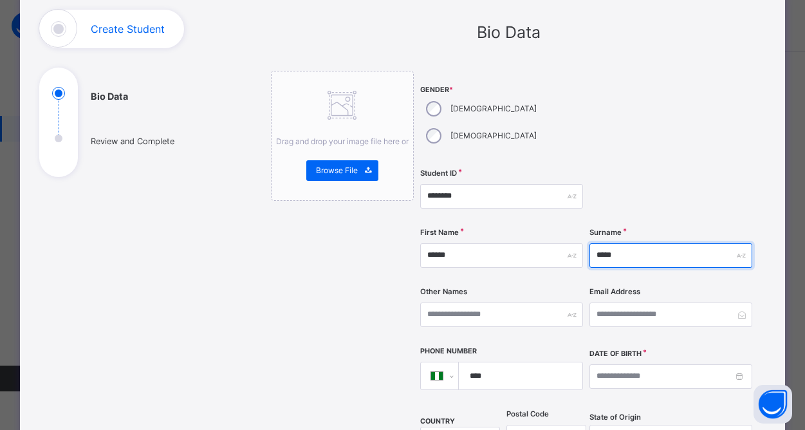
type input "*****"
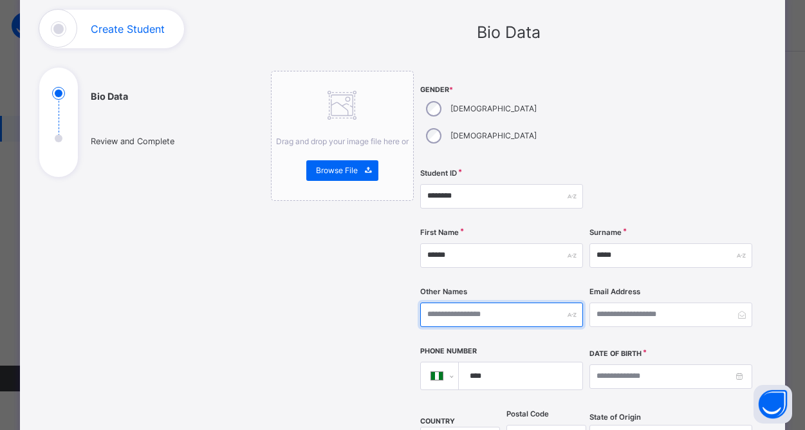
click at [491, 302] on input "text" at bounding box center [501, 314] width 163 height 24
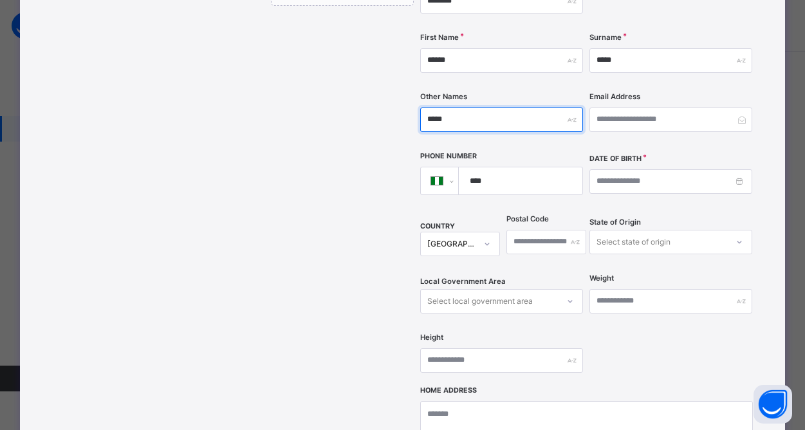
scroll to position [296, 0]
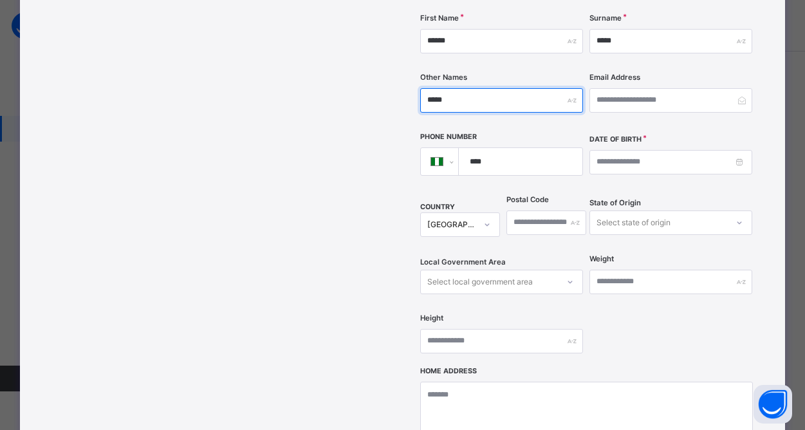
type input "*****"
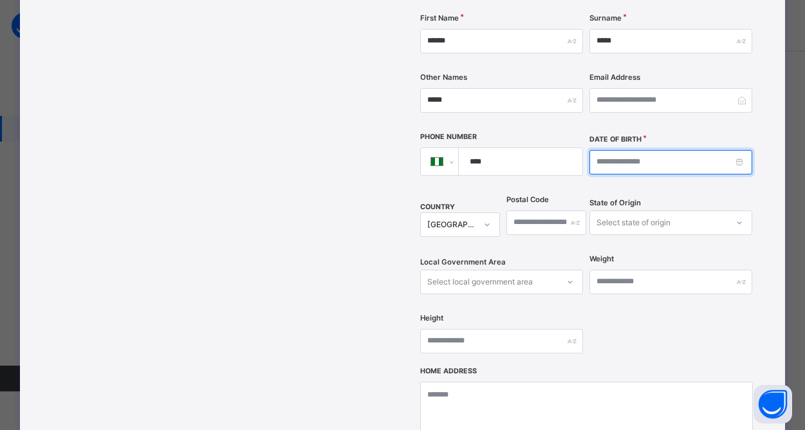
click at [733, 150] on input at bounding box center [670, 162] width 163 height 24
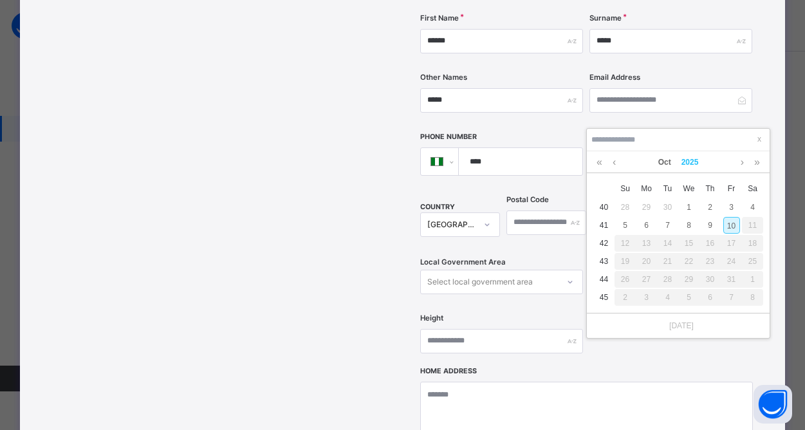
click at [687, 158] on link "2025" at bounding box center [690, 162] width 28 height 22
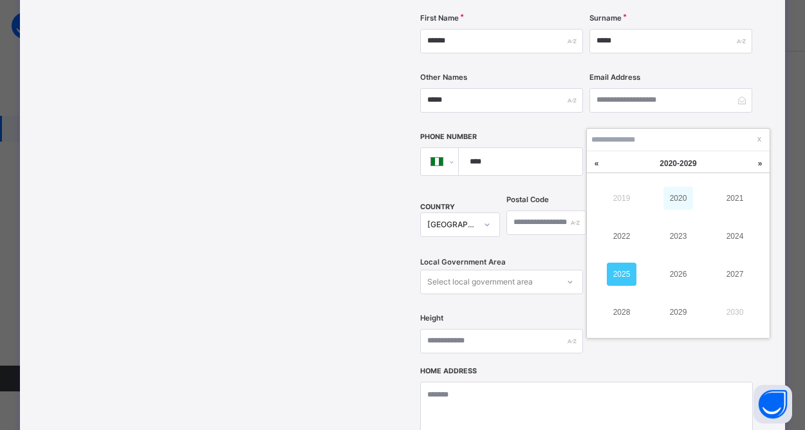
click at [680, 198] on link "2020" at bounding box center [678, 198] width 30 height 23
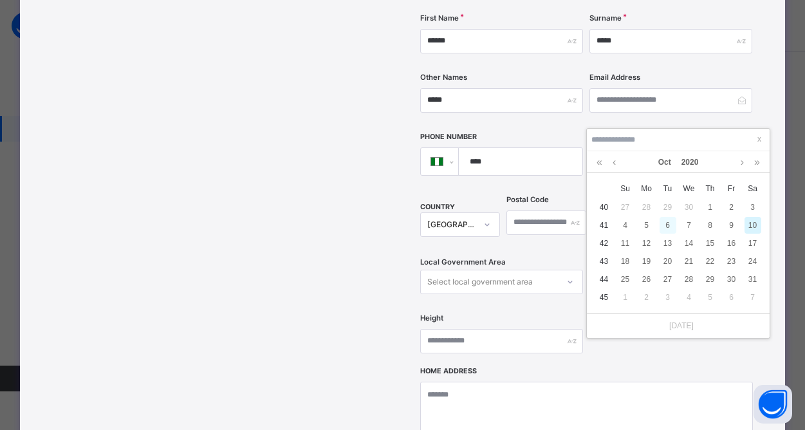
click at [668, 218] on div "6" at bounding box center [667, 225] width 17 height 17
type input "**********"
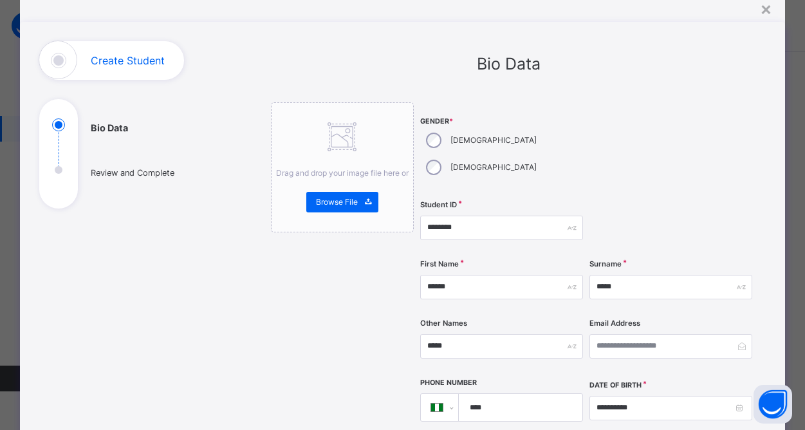
scroll to position [55, 0]
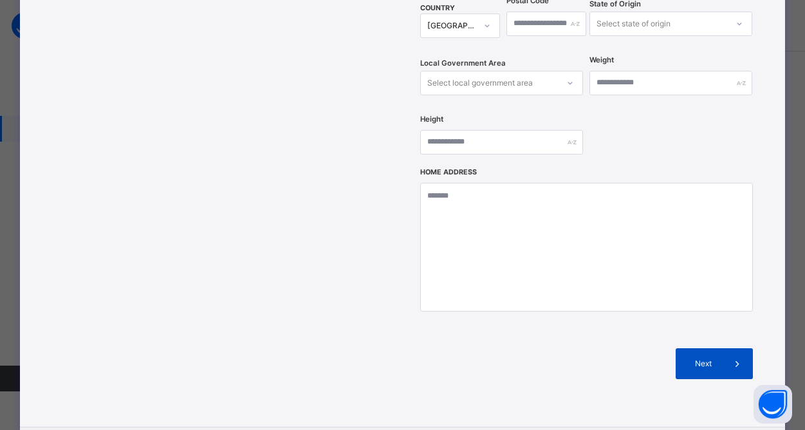
click at [695, 358] on span "Next" at bounding box center [703, 364] width 37 height 12
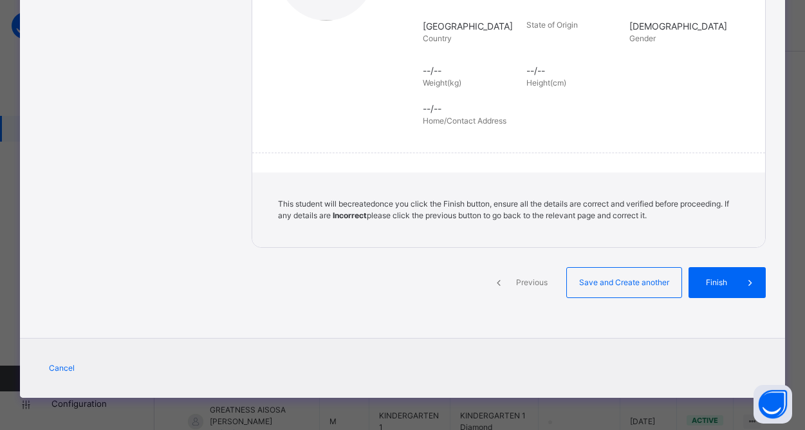
scroll to position [278, 0]
click at [617, 284] on span "Save and Create another" at bounding box center [623, 283] width 95 height 12
select select "**"
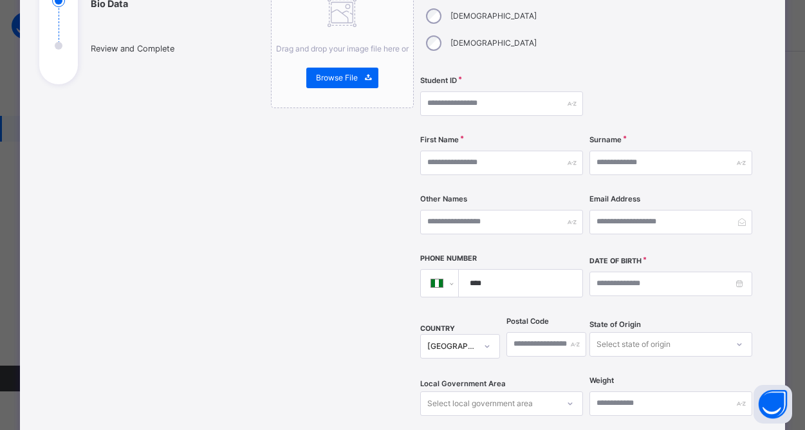
scroll to position [0, 0]
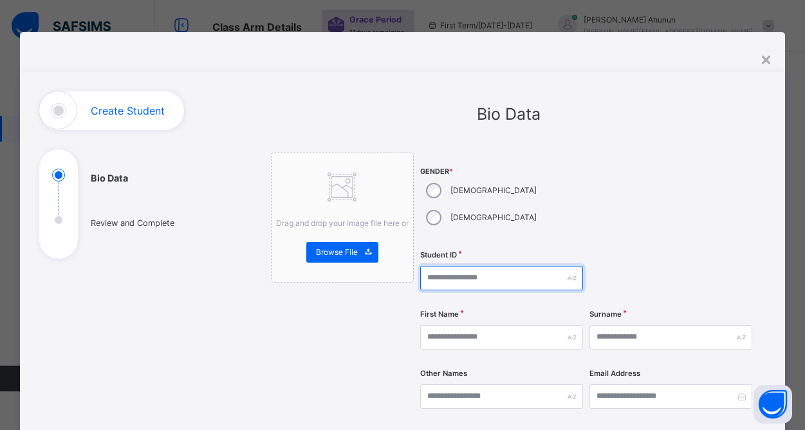
click at [479, 266] on input "text" at bounding box center [501, 278] width 163 height 24
type input "********"
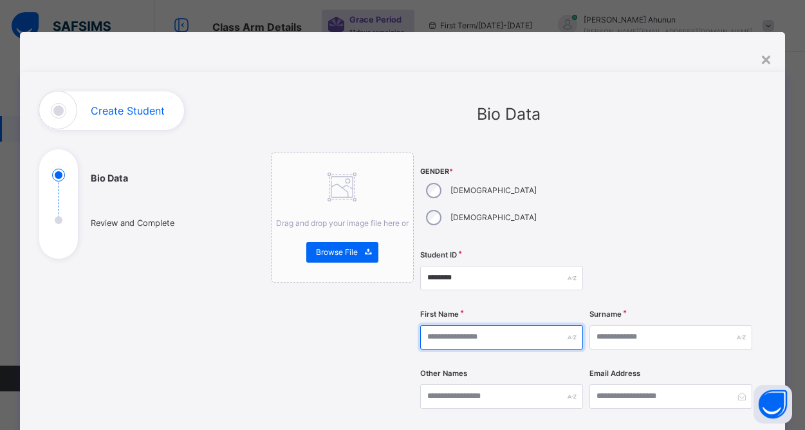
click at [471, 325] on input "text" at bounding box center [501, 337] width 163 height 24
type input "******"
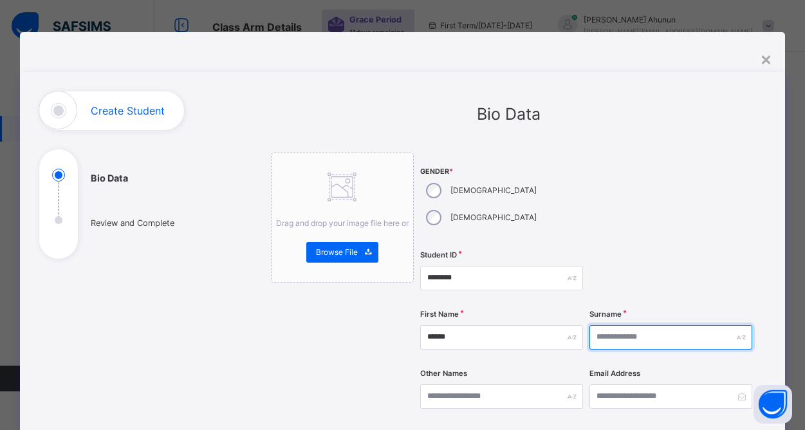
click at [639, 325] on input "text" at bounding box center [670, 337] width 163 height 24
type input "*"
type input "********"
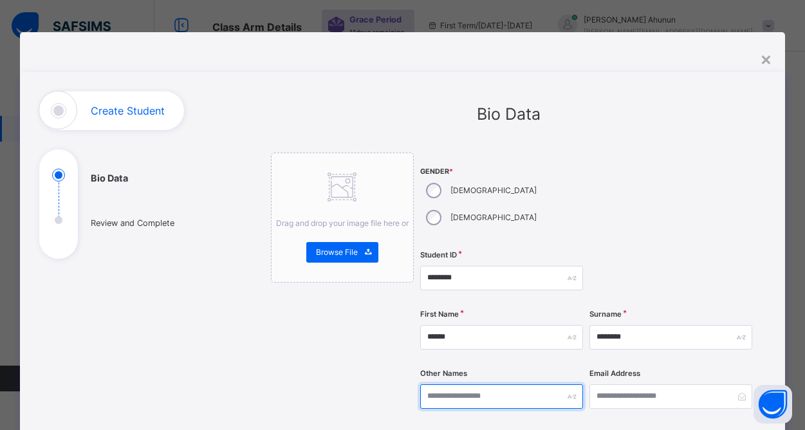
click at [488, 384] on input "text" at bounding box center [501, 396] width 163 height 24
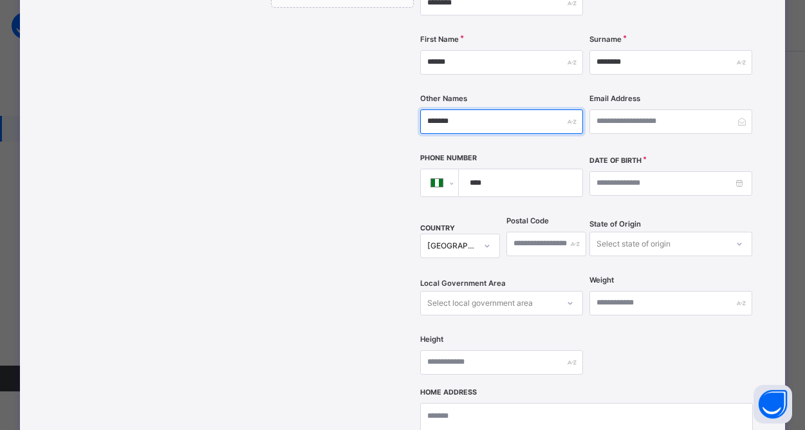
scroll to position [278, 0]
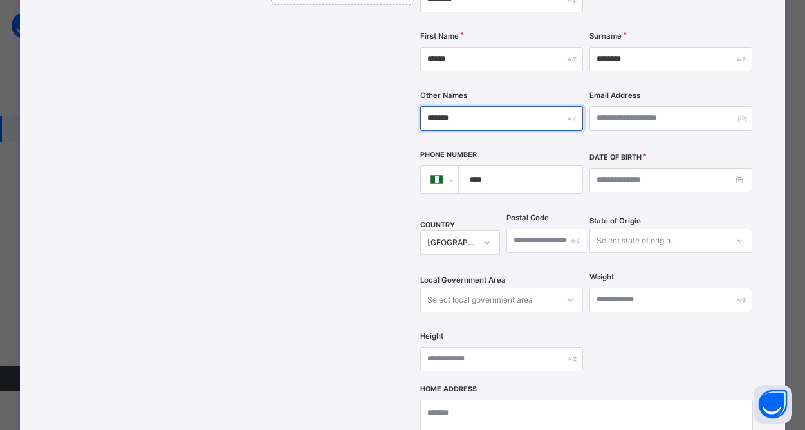
type input "*******"
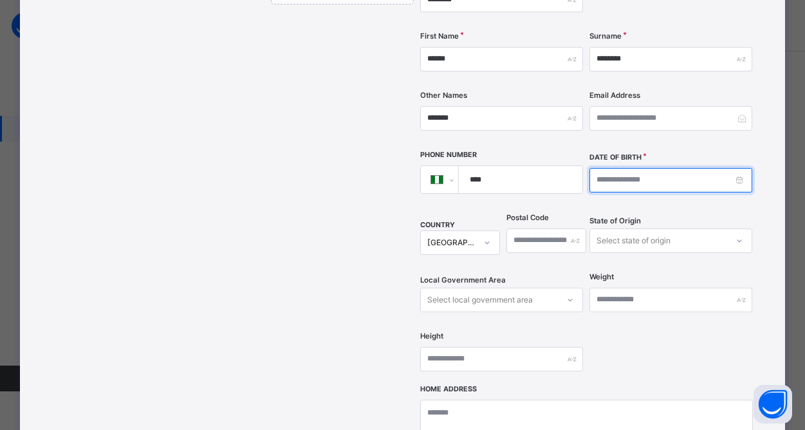
click at [739, 168] on input at bounding box center [670, 180] width 163 height 24
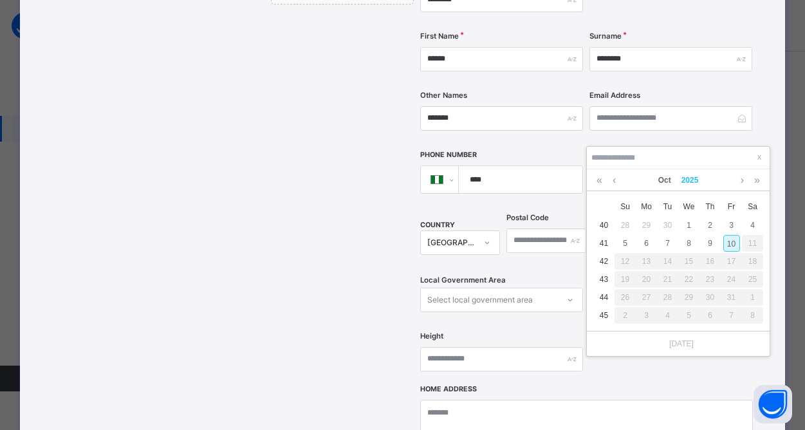
click at [692, 180] on link "2025" at bounding box center [690, 180] width 28 height 22
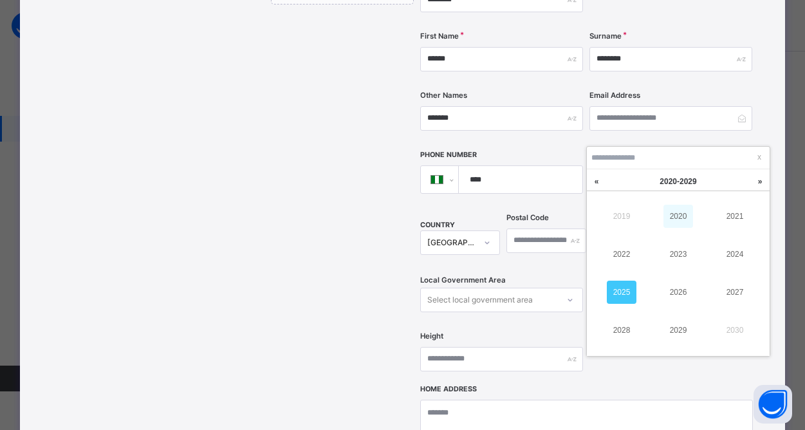
click at [681, 221] on link "2020" at bounding box center [678, 216] width 30 height 23
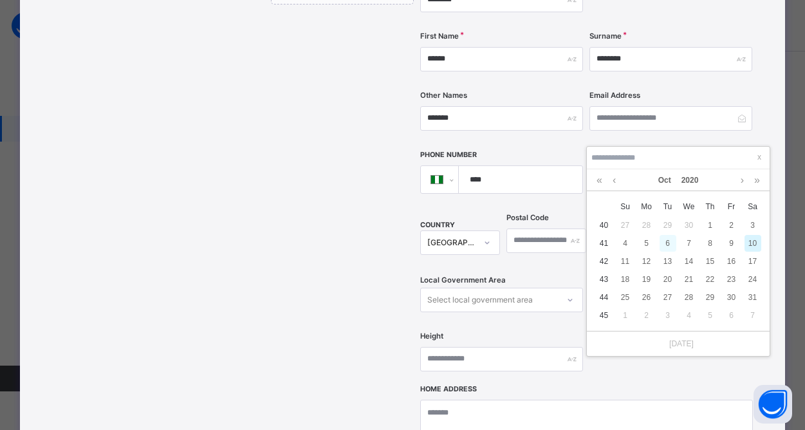
click at [665, 242] on div "6" at bounding box center [667, 243] width 17 height 17
type input "**********"
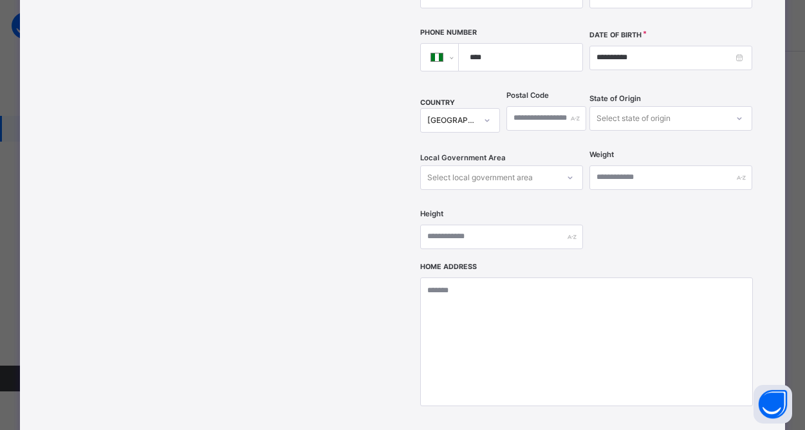
scroll to position [556, 0]
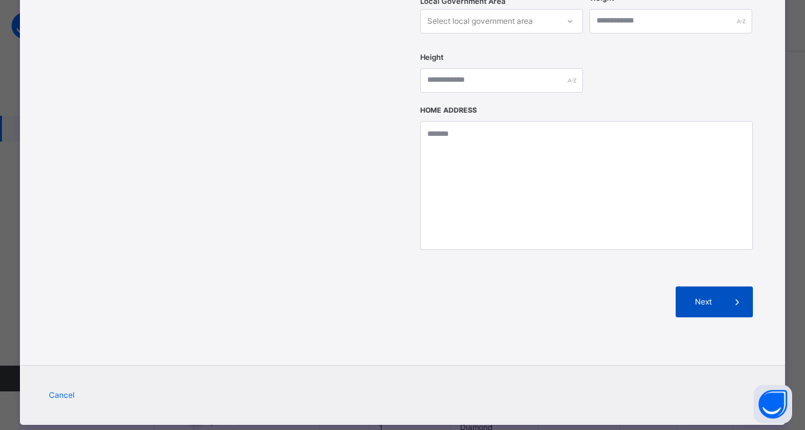
click at [703, 296] on span "Next" at bounding box center [703, 302] width 37 height 12
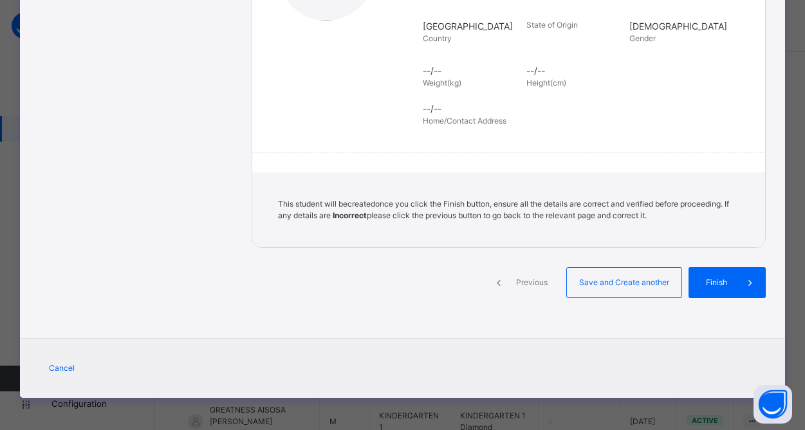
scroll to position [278, 0]
click at [628, 280] on span "Save and Create another" at bounding box center [623, 283] width 95 height 12
select select "**"
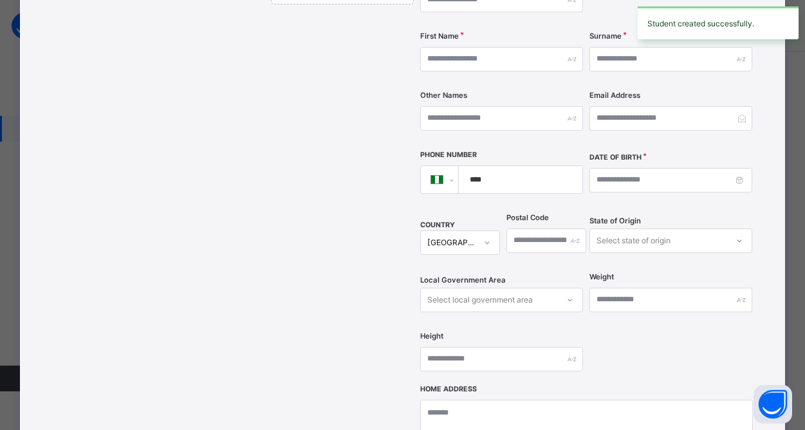
scroll to position [556, 0]
